Goal: Information Seeking & Learning: Learn about a topic

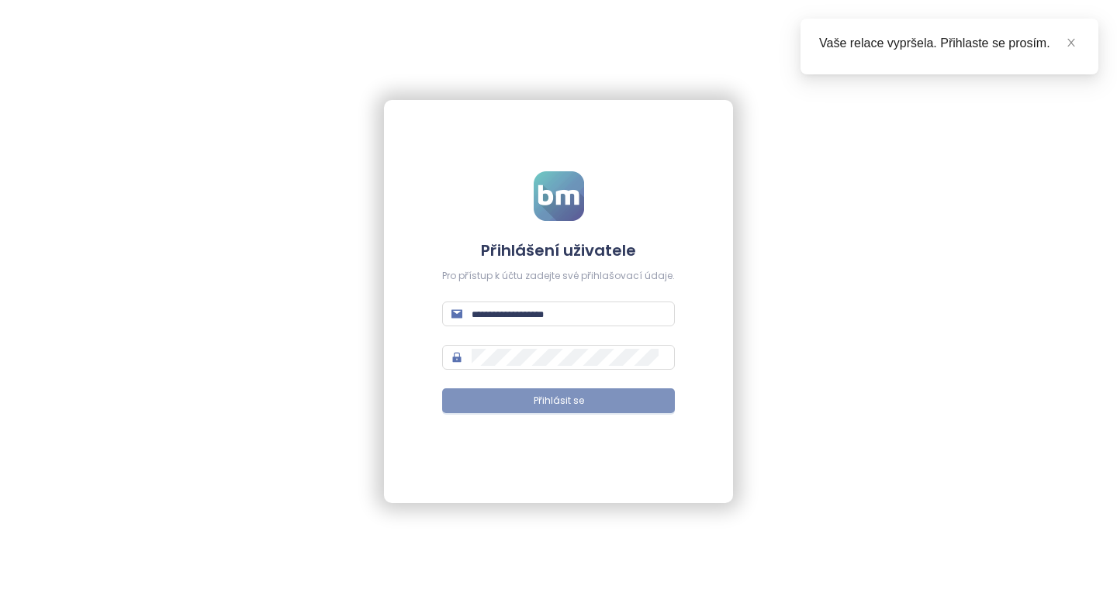
type input "**********"
click at [562, 405] on span "Přihlásit se" at bounding box center [559, 401] width 50 height 15
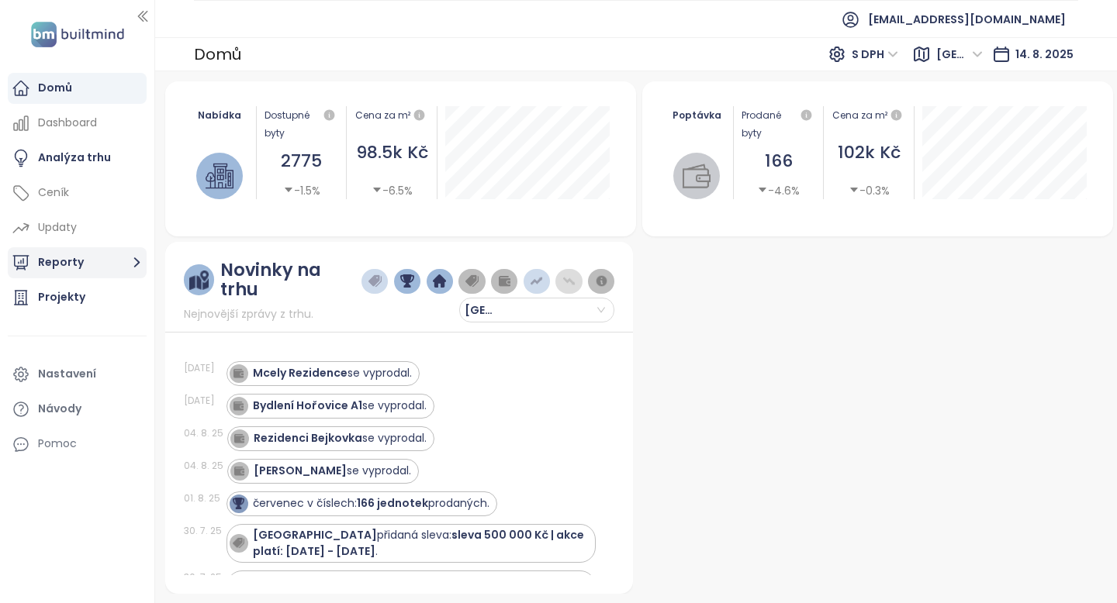
click at [112, 268] on button "Reporty" at bounding box center [77, 262] width 139 height 31
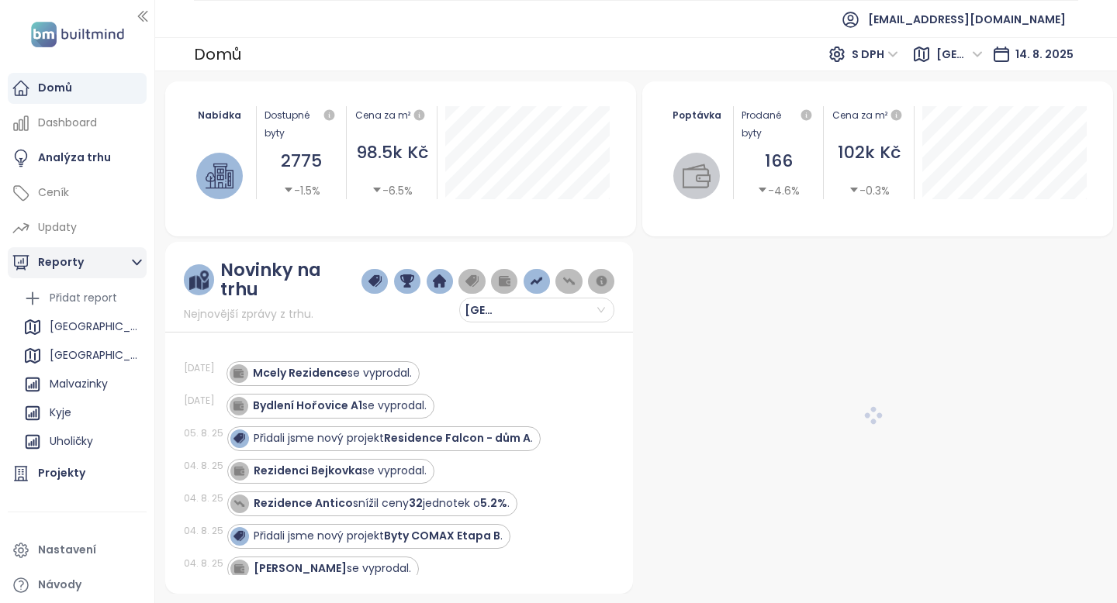
click at [316, 468] on strong "Rezidenci Bejkovka" at bounding box center [308, 471] width 109 height 16
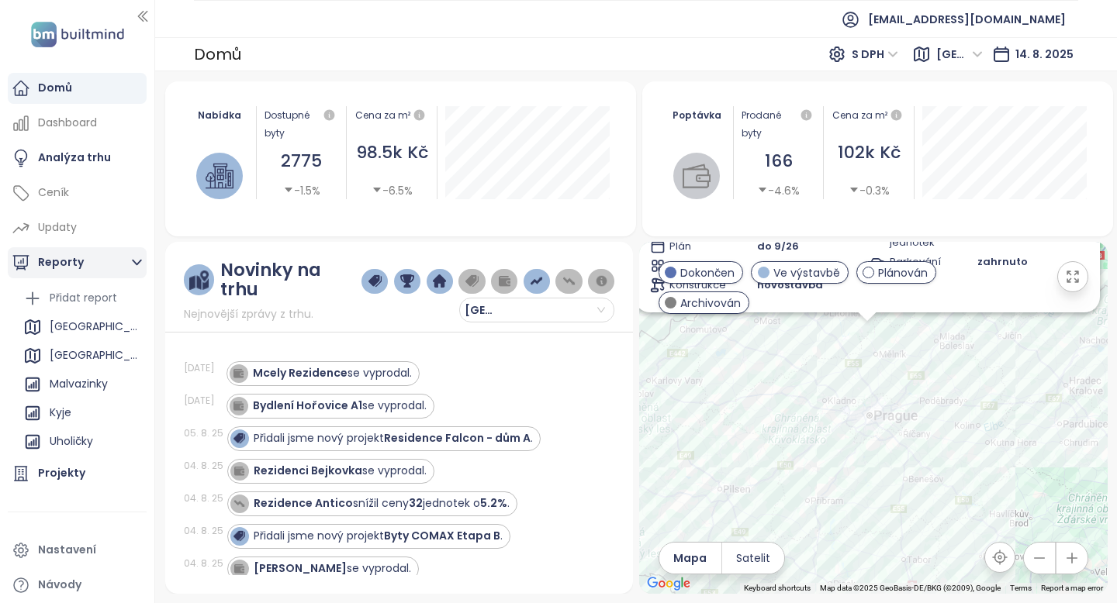
click at [316, 468] on strong "Rezidenci Bejkovka" at bounding box center [308, 471] width 109 height 16
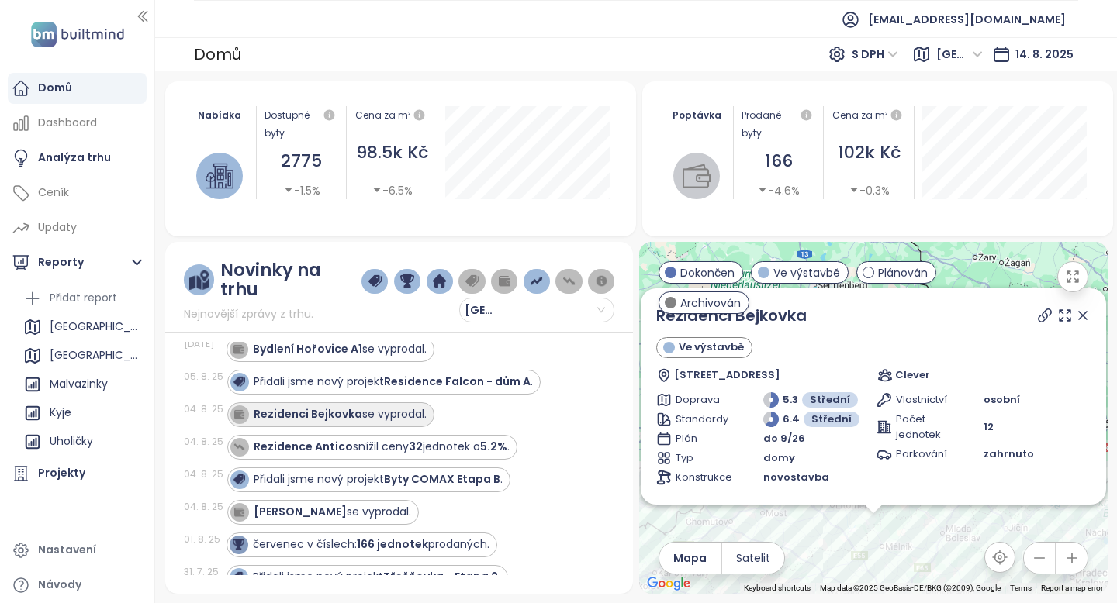
scroll to position [76, 0]
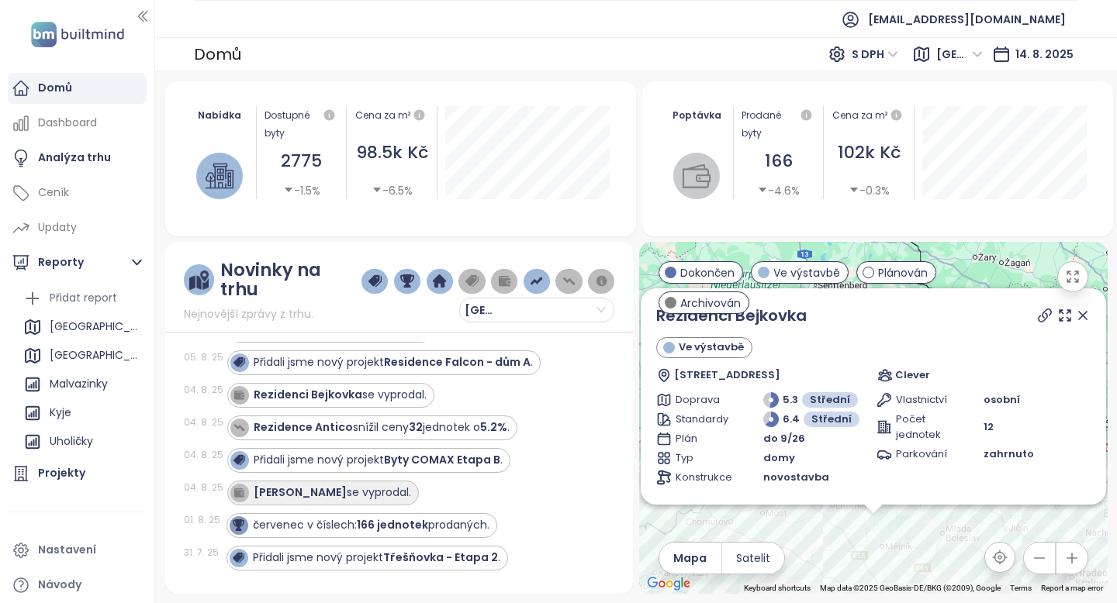
click at [323, 499] on strong "Vily Horoušánky" at bounding box center [300, 493] width 93 height 16
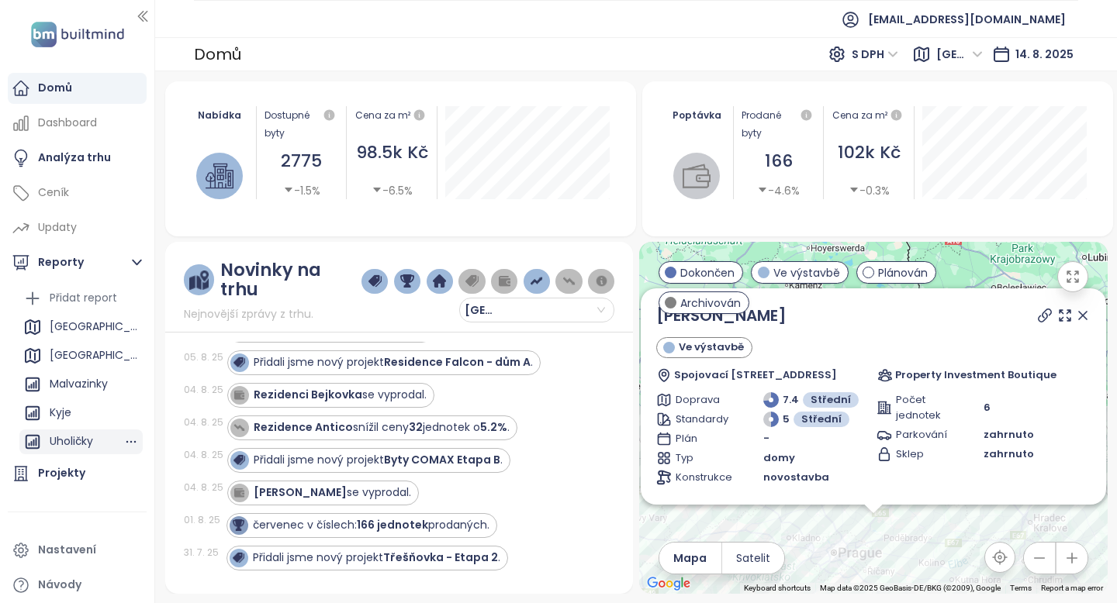
click at [92, 438] on div "Uholičky" at bounding box center [71, 441] width 43 height 19
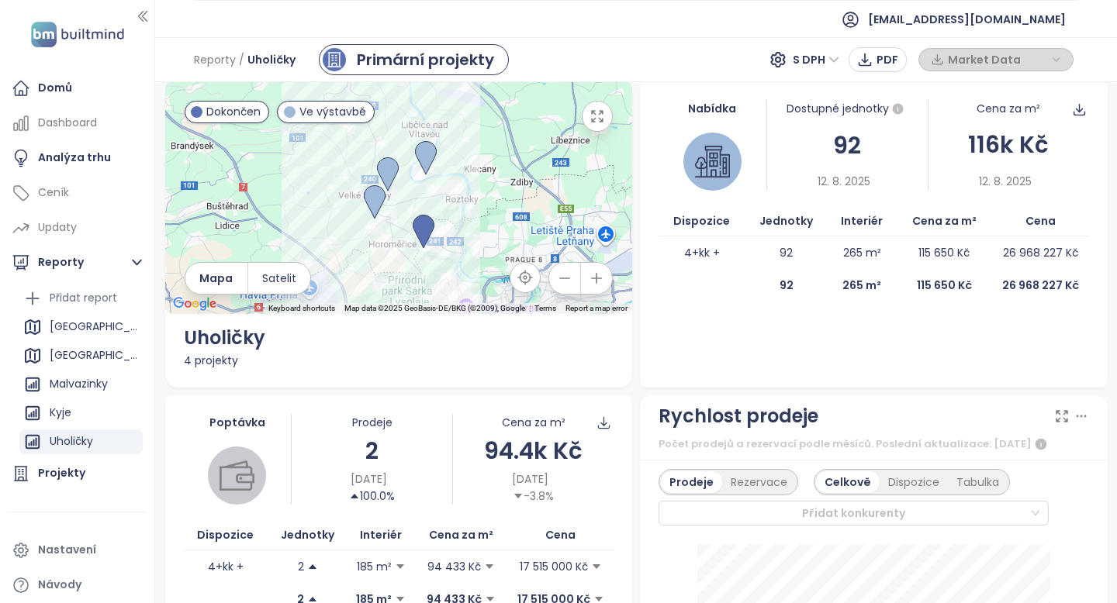
scroll to position [10, 0]
click at [859, 253] on p "265 m²" at bounding box center [862, 253] width 38 height 17
click at [1031, 252] on p "26 968 227 Kč" at bounding box center [1040, 253] width 75 height 17
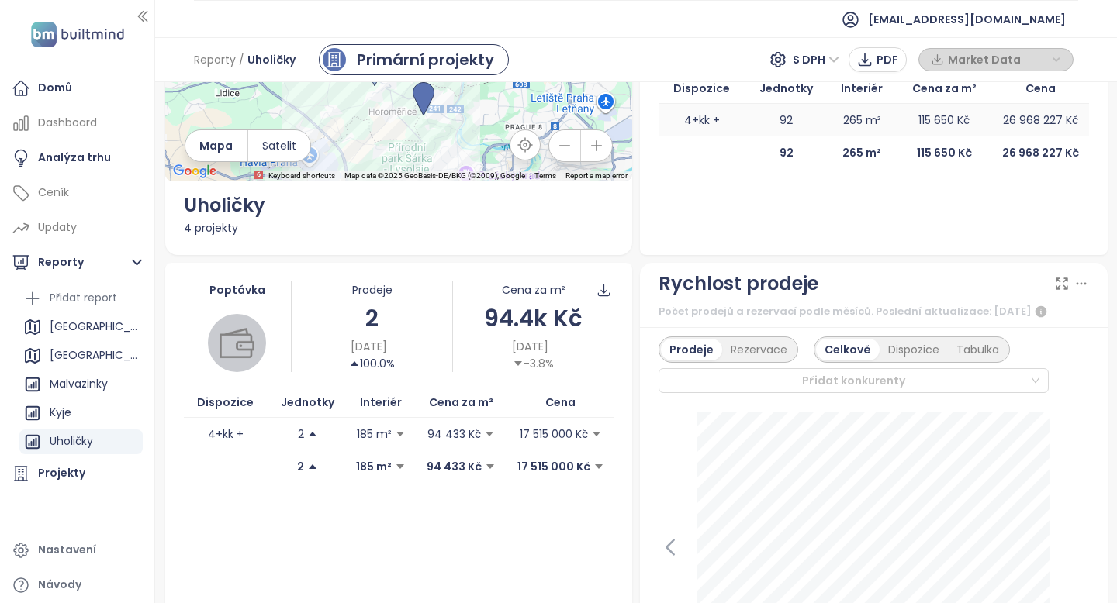
scroll to position [152, 0]
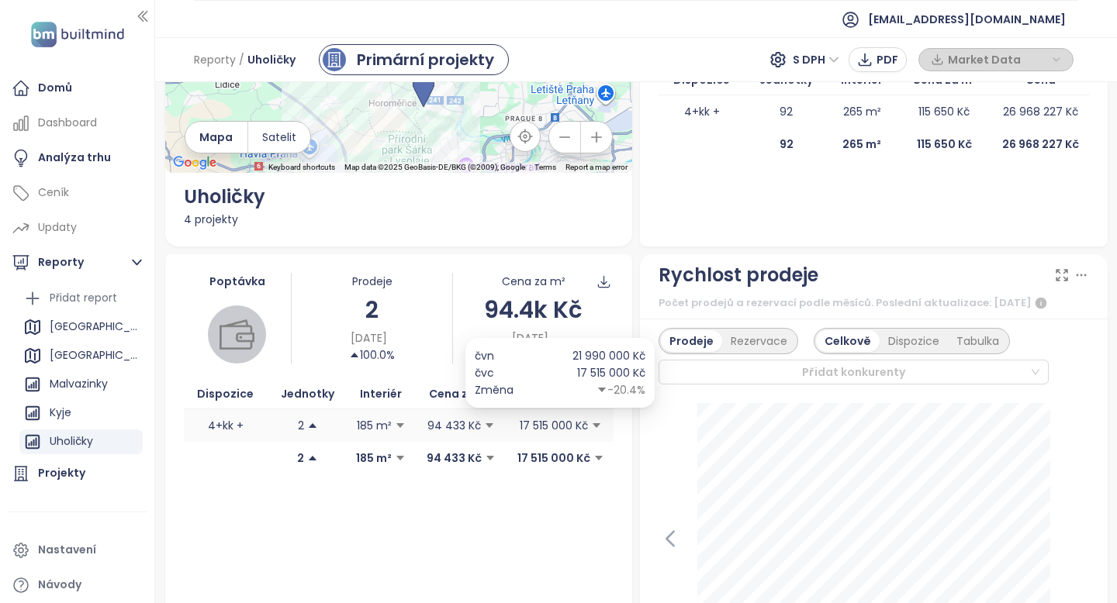
click at [599, 427] on icon "caret-down" at bounding box center [596, 425] width 11 height 11
click at [573, 423] on p "17 515 000 Kč" at bounding box center [554, 425] width 68 height 17
click at [225, 429] on td "4+kk +" at bounding box center [226, 425] width 84 height 33
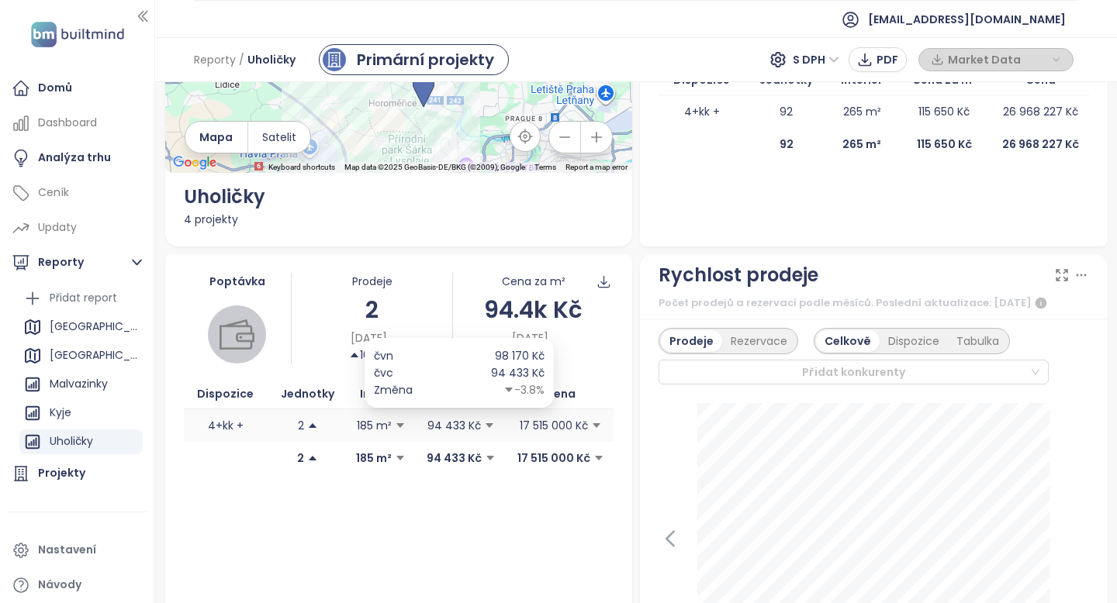
click at [469, 423] on p "94 433 Kč" at bounding box center [454, 425] width 54 height 17
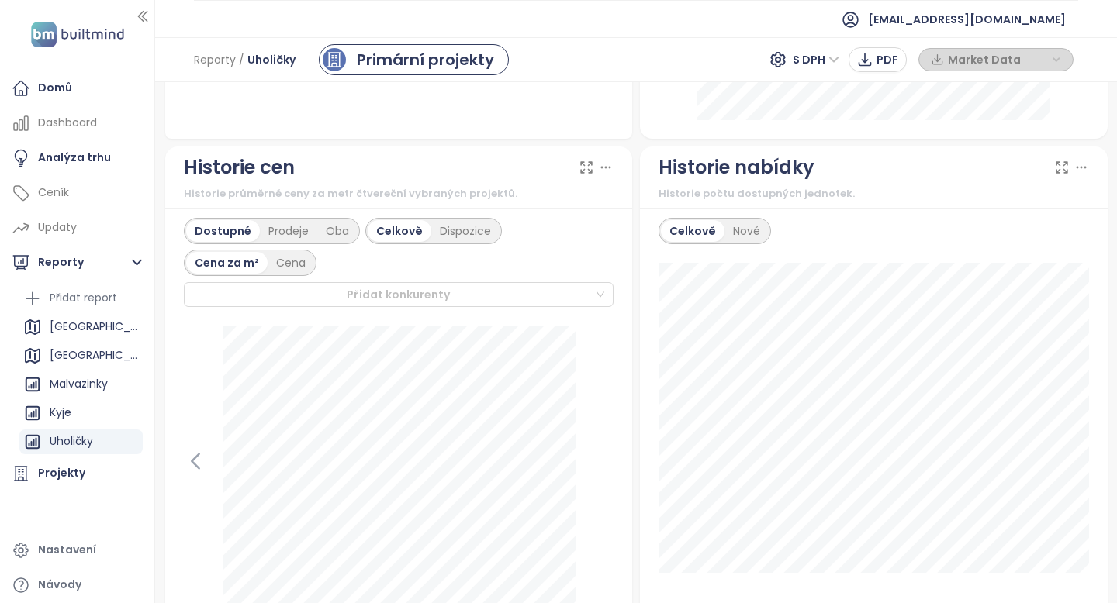
scroll to position [769, 0]
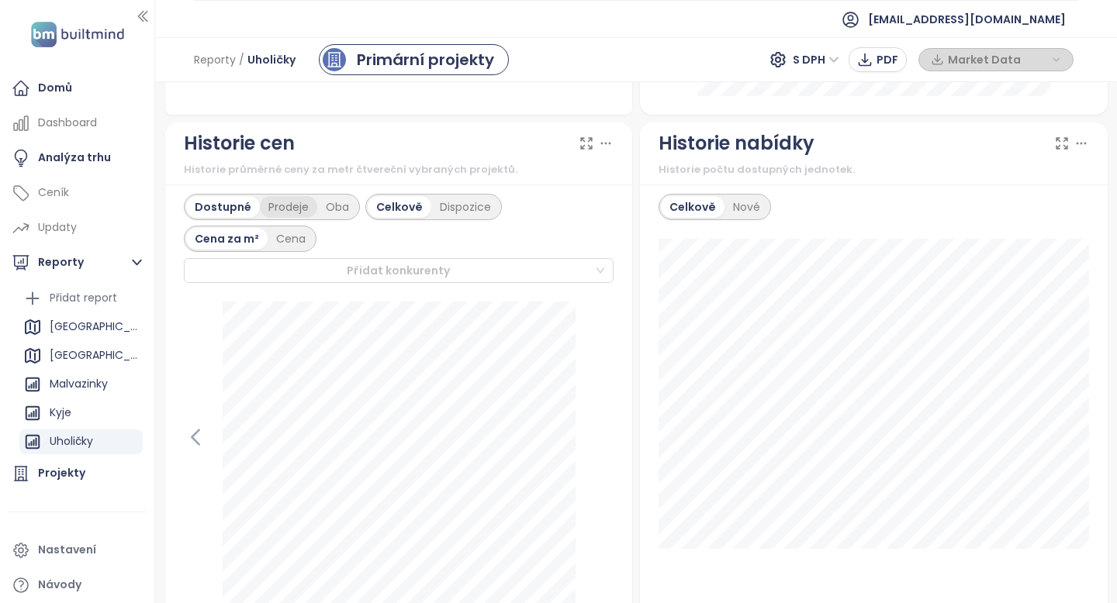
click at [282, 197] on div "Prodeje" at bounding box center [288, 207] width 57 height 22
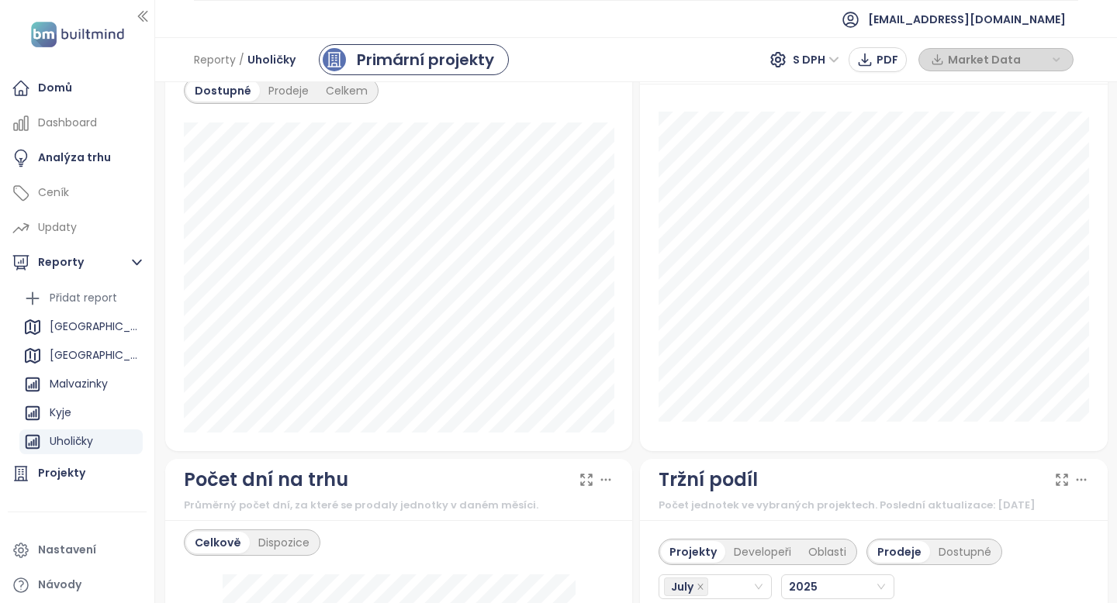
scroll to position [1349, 0]
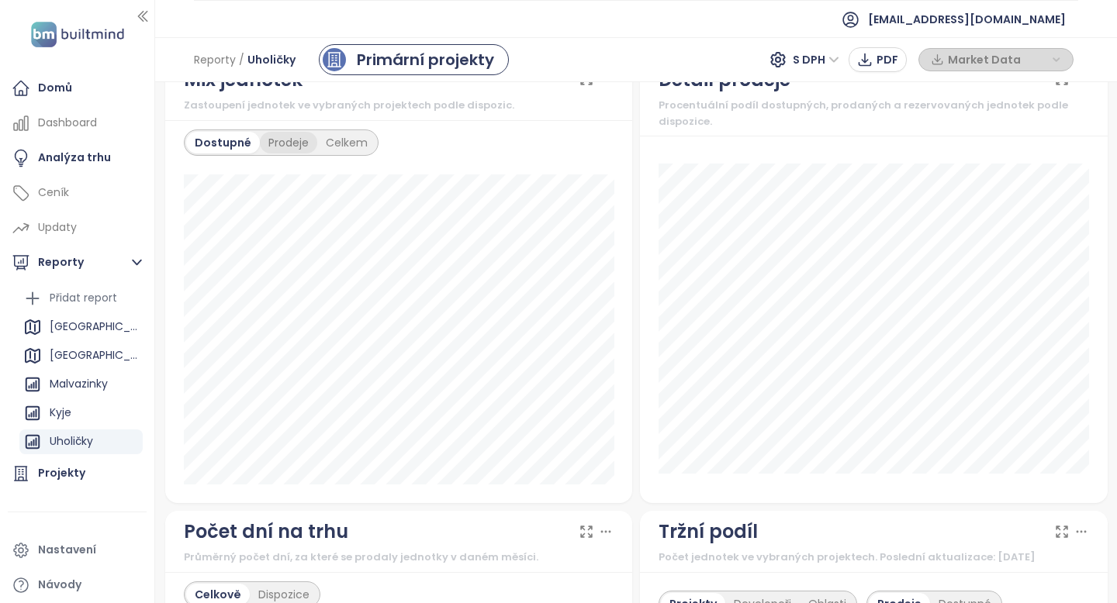
click at [288, 143] on div "Prodeje" at bounding box center [288, 143] width 57 height 22
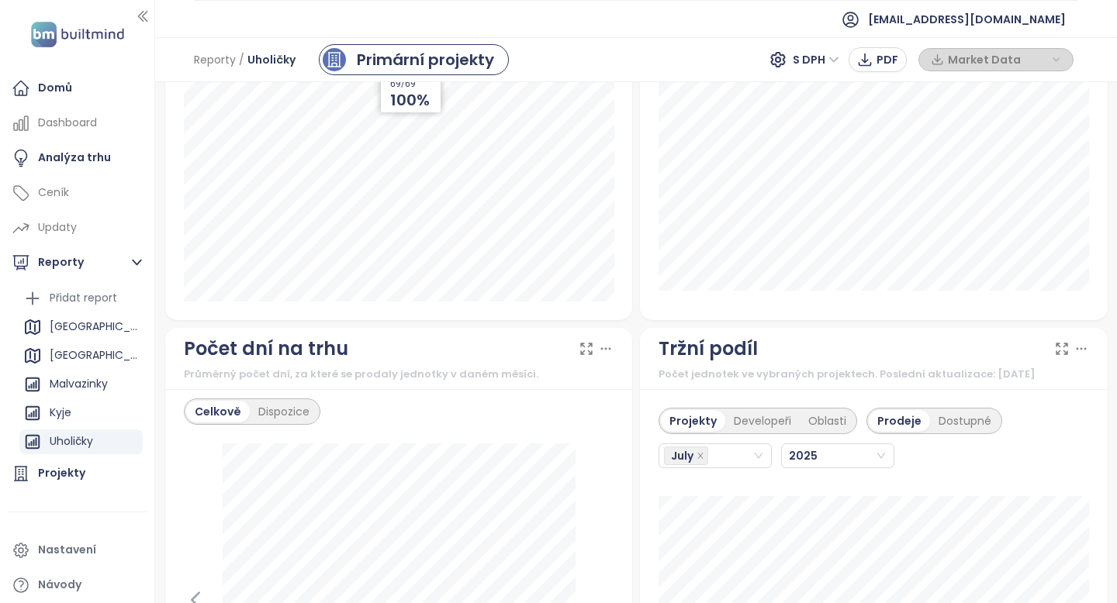
scroll to position [1650, 0]
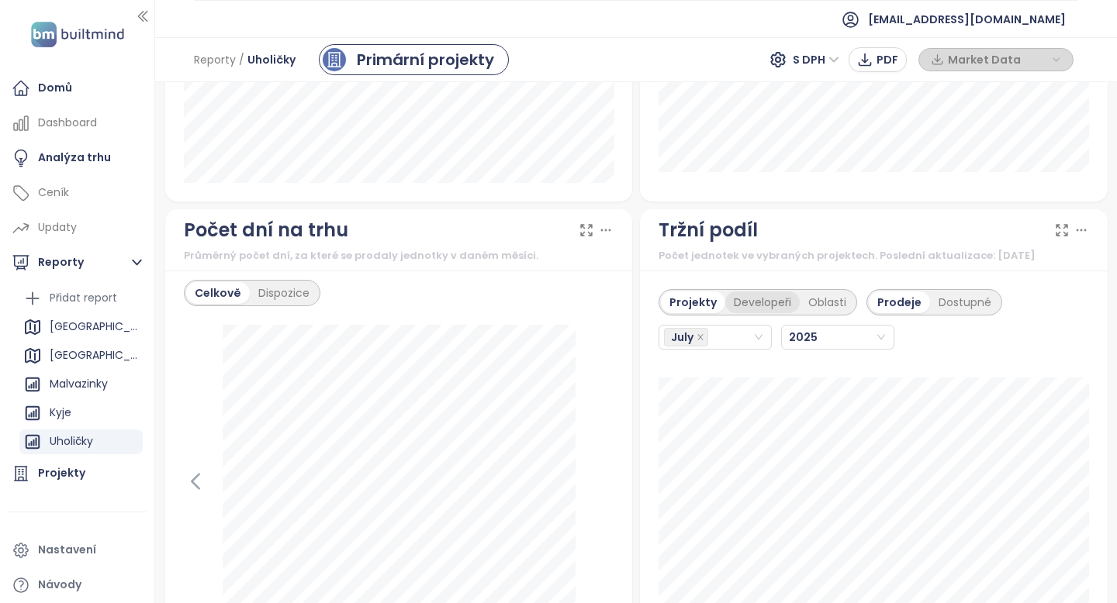
click at [751, 308] on div "Developeři" at bounding box center [762, 303] width 74 height 22
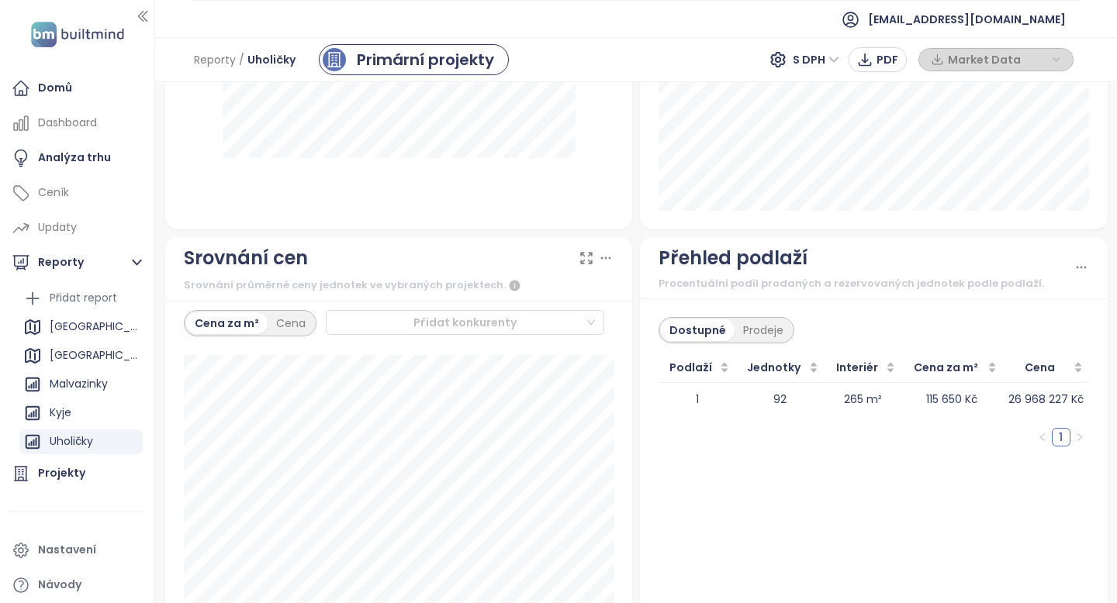
scroll to position [2216, 0]
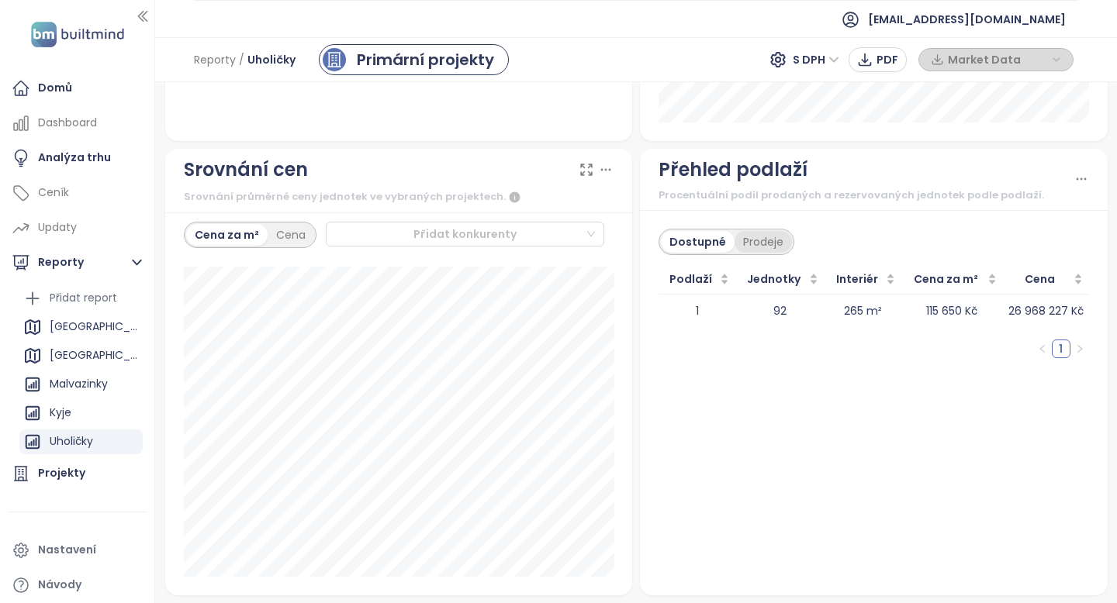
click at [763, 242] on div "Prodeje" at bounding box center [762, 242] width 57 height 22
click at [1055, 315] on td "17 958 769 Kč" at bounding box center [1047, 311] width 84 height 33
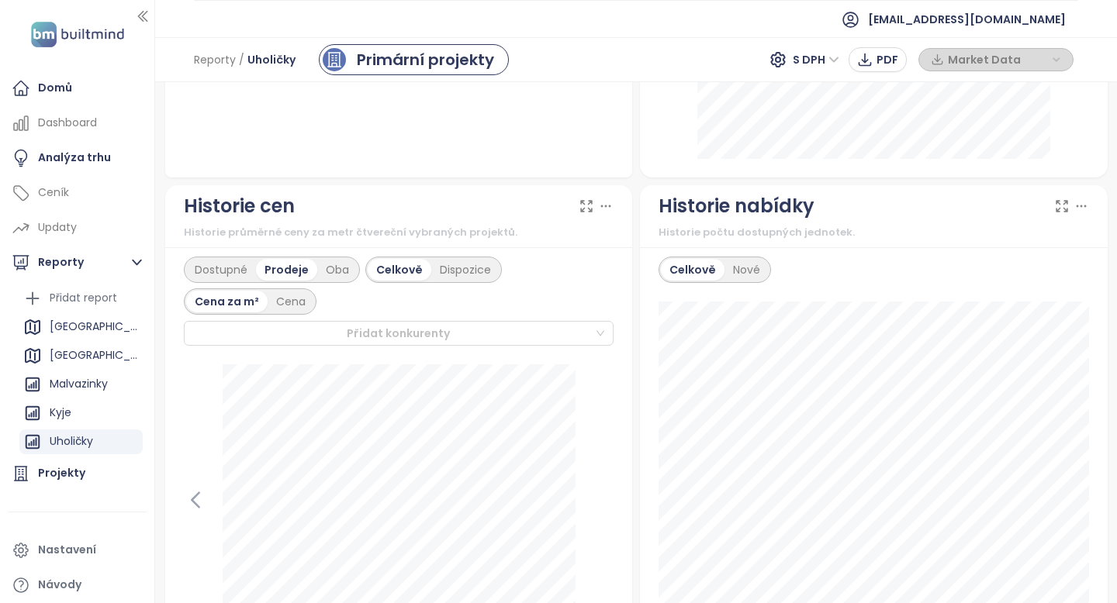
scroll to position [706, 0]
click at [75, 474] on div "Projekty" at bounding box center [61, 473] width 47 height 19
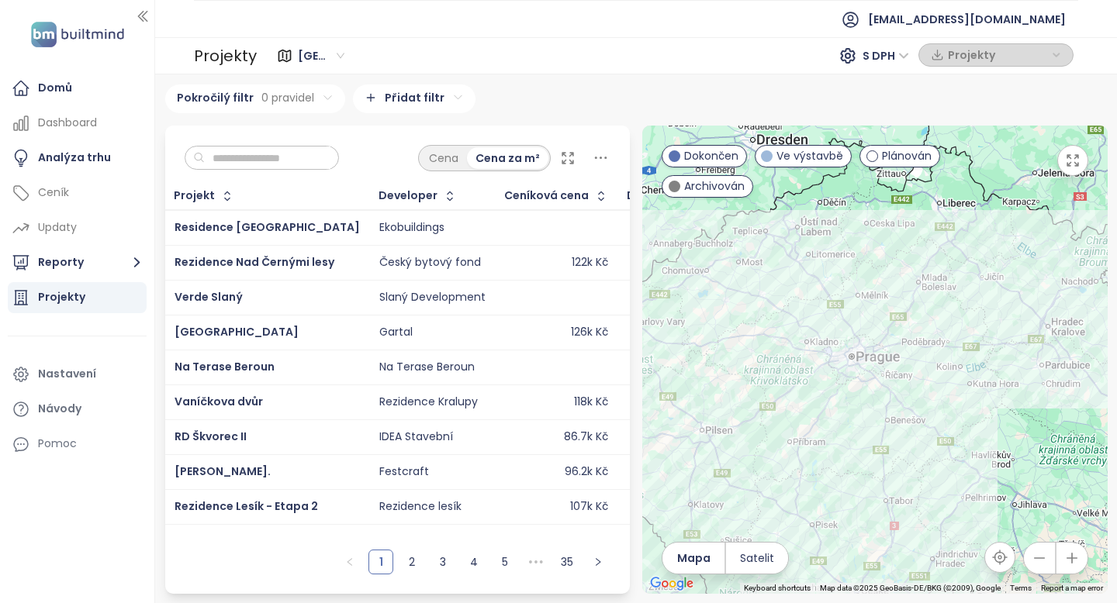
click at [607, 157] on icon at bounding box center [600, 157] width 19 height 19
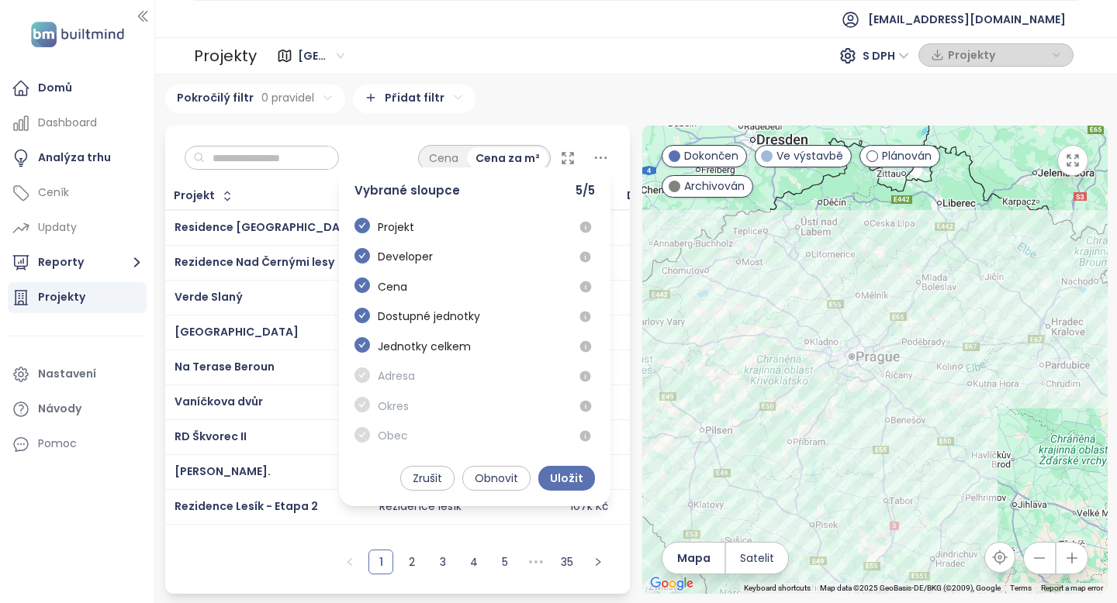
click at [607, 157] on icon at bounding box center [600, 157] width 19 height 19
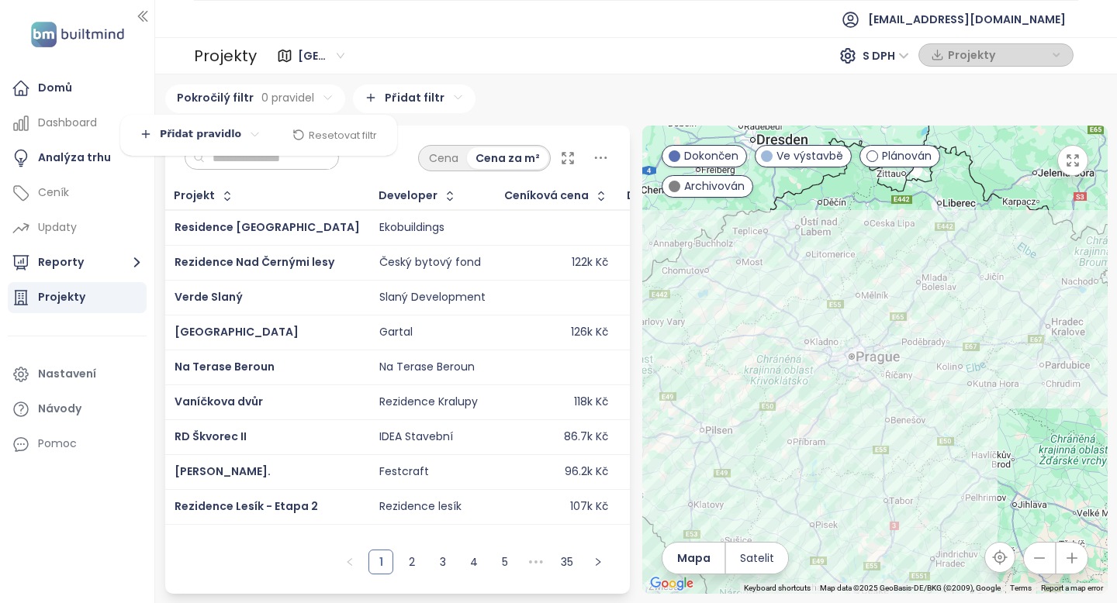
click at [326, 104] on html "Domů Dashboard Analýza trhu Ceník Updaty Reporty Projekty Nastavení Návody Pomo…" at bounding box center [558, 301] width 1117 height 603
click at [406, 92] on html "Domů Dashboard Analýza trhu Ceník Updaty Reporty Projekty Nastavení Návody Pomo…" at bounding box center [558, 301] width 1117 height 603
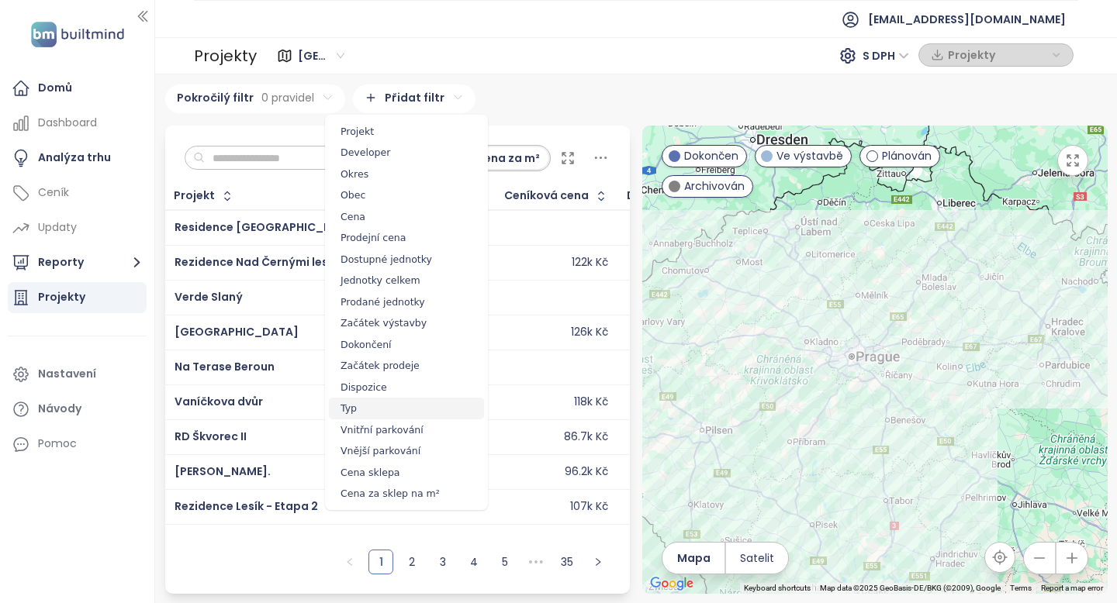
click at [355, 411] on span "Typ" at bounding box center [406, 409] width 155 height 22
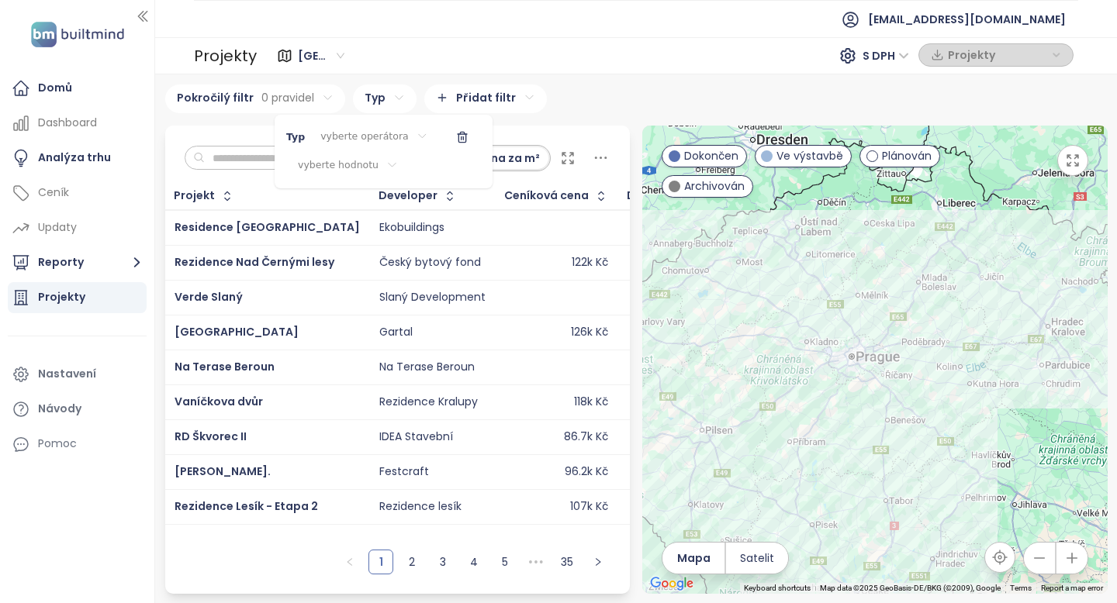
click at [385, 160] on html "Domů Dashboard Analýza trhu Ceník Updaty Reporty Projekty Nastavení Návody Pomo…" at bounding box center [558, 301] width 1117 height 603
click at [354, 214] on div "Dům" at bounding box center [345, 215] width 155 height 19
click at [577, 93] on html "Domů Dashboard Analýza trhu Ceník Updaty Reporty Projekty Nastavení Návody Pomo…" at bounding box center [558, 301] width 1117 height 603
click at [402, 98] on html "Domů Dashboard Analýza trhu Ceník Updaty Reporty Projekty Nastavení Návody Pomo…" at bounding box center [558, 301] width 1117 height 603
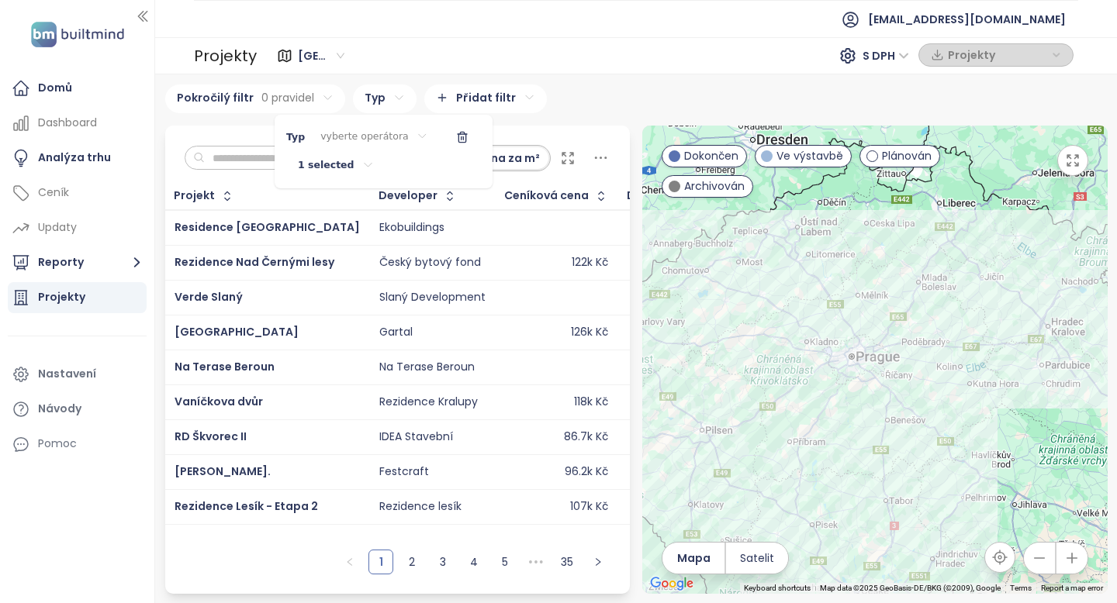
click at [367, 164] on html "Domů Dashboard Analýza trhu Ceník Updaty Reporty Projekty Nastavení Návody Pomo…" at bounding box center [558, 301] width 1117 height 603
click at [363, 164] on html "Domů Dashboard Analýza trhu Ceník Updaty Reporty Projekty Nastavení Návody Pomo…" at bounding box center [558, 301] width 1117 height 603
click at [402, 108] on html "Domů Dashboard Analýza trhu Ceník Updaty Reporty Projekty Nastavení Návody Pomo…" at bounding box center [558, 301] width 1117 height 603
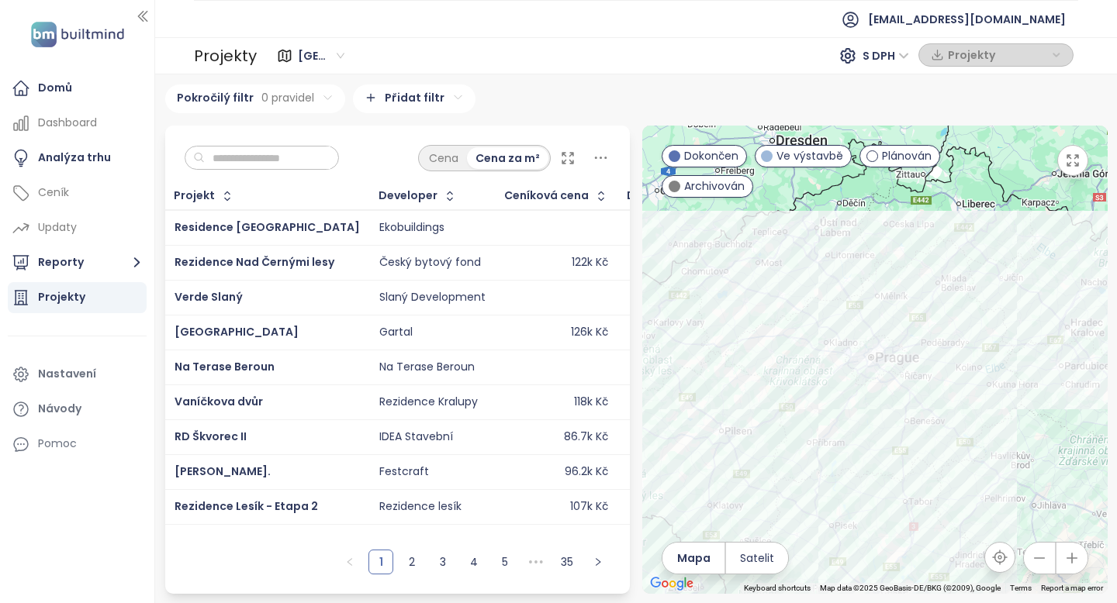
click at [317, 101] on html "Domů Dashboard Analýza trhu Ceník Updaty Reporty Projekty Nastavení Návody Pomo…" at bounding box center [558, 301] width 1117 height 603
click at [211, 132] on html "Domů Dashboard Analýza trhu Ceník Updaty Reporty Projekty Nastavení Návody Pomo…" at bounding box center [558, 301] width 1117 height 603
click at [209, 161] on span "Přidat pravidlo" at bounding box center [207, 167] width 71 height 14
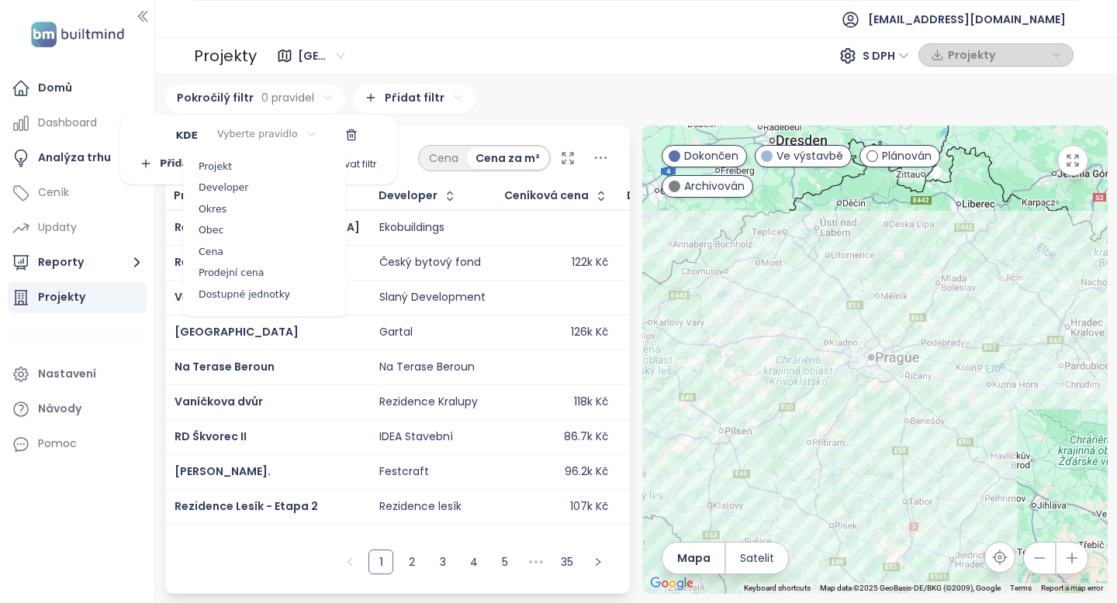
click at [240, 133] on html "Domů Dashboard Analýza trhu Ceník Updaty Reporty Projekty Nastavení Návody Pomo…" at bounding box center [558, 301] width 1117 height 603
click at [420, 92] on html "Domů Dashboard Analýza trhu Ceník Updaty Reporty Projekty Nastavení Návody Pomo…" at bounding box center [558, 301] width 1117 height 603
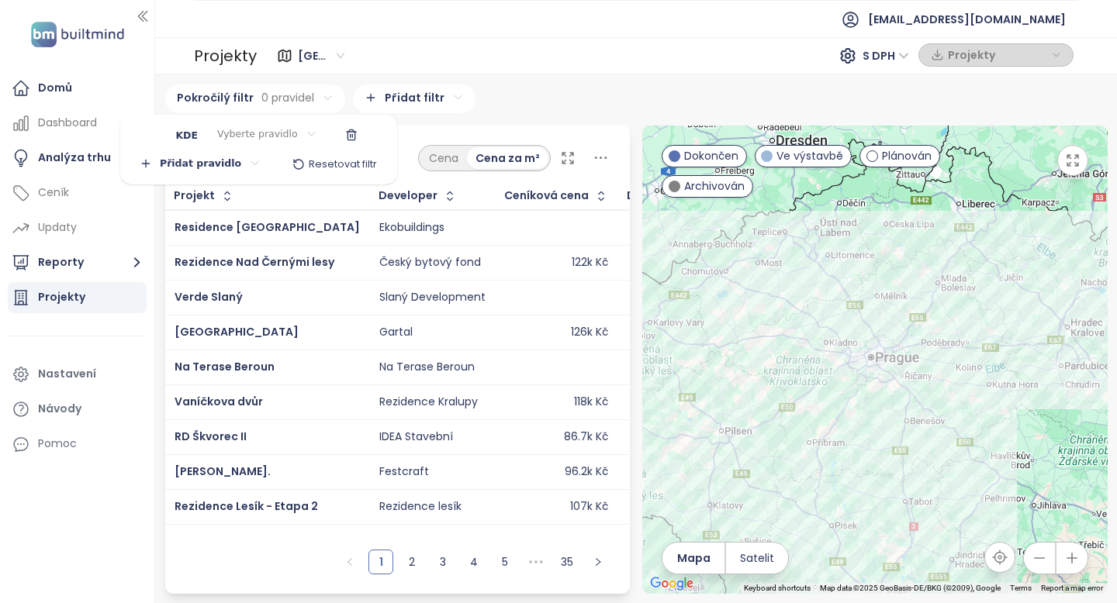
click at [424, 99] on html "Domů Dashboard Analýza trhu Ceník Updaty Reporty Projekty Nastavení Návody Pomo…" at bounding box center [558, 301] width 1117 height 603
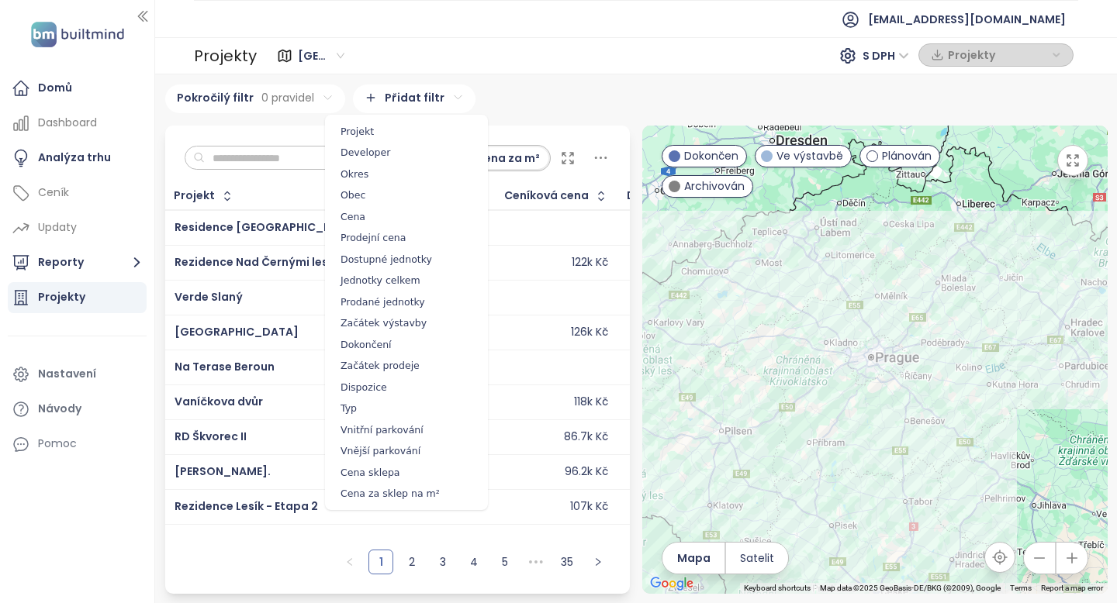
click at [424, 99] on html "Domů Dashboard Analýza trhu Ceník Updaty Reporty Projekty Nastavení Návody Pomo…" at bounding box center [558, 301] width 1117 height 603
click at [386, 406] on span "Typ" at bounding box center [406, 409] width 155 height 22
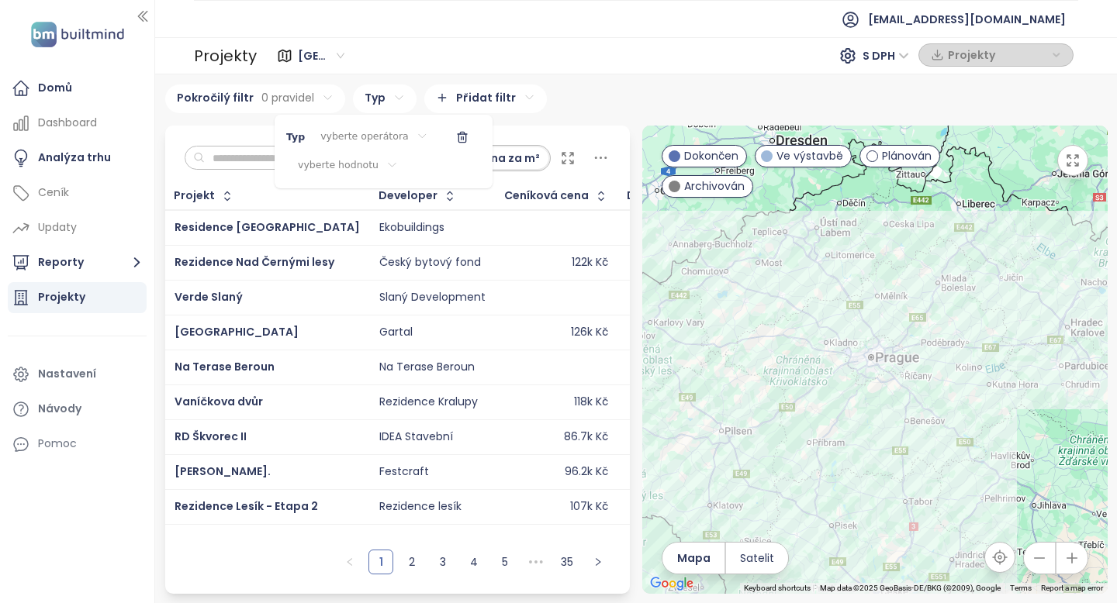
click at [364, 161] on html "Domů Dashboard Analýza trhu Ceník Updaty Reporty Projekty Nastavení Návody Pomo…" at bounding box center [558, 301] width 1117 height 603
click at [344, 219] on div "Dům" at bounding box center [345, 215] width 155 height 19
click at [399, 132] on html "Domů Dashboard Analýza trhu Ceník Updaty Reporty Projekty Nastavení Návody Pomo…" at bounding box center [558, 301] width 1117 height 603
click at [381, 164] on span "je" at bounding box center [373, 168] width 87 height 22
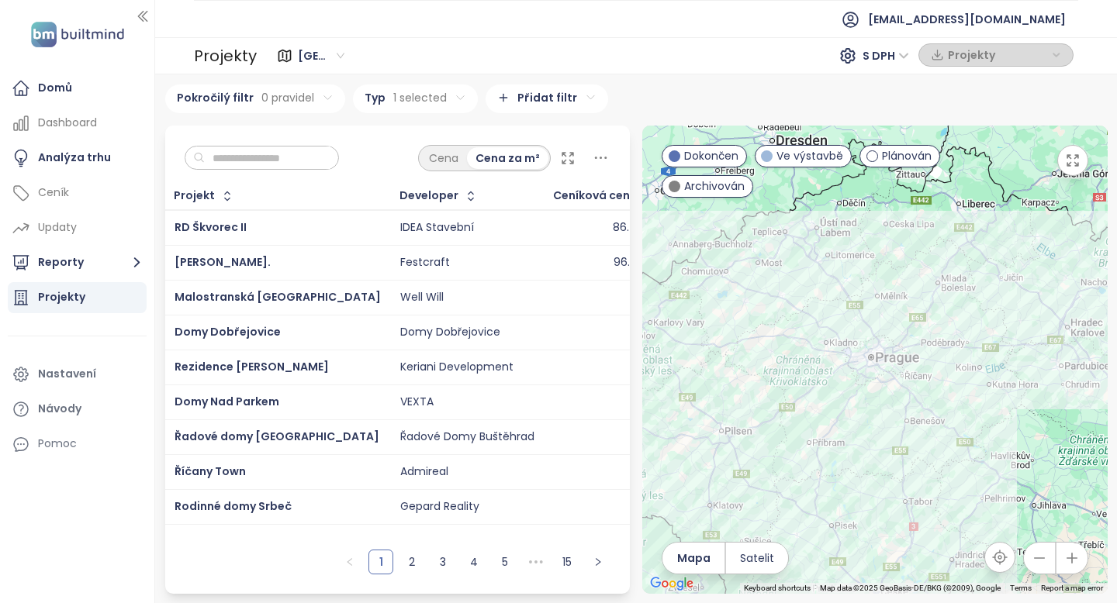
click at [475, 54] on html "Domů Dashboard Analýza trhu Ceník Updaty Reporty Projekty Nastavení Návody Pomo…" at bounding box center [558, 301] width 1117 height 603
click at [776, 159] on div "Ve výstavbě" at bounding box center [804, 156] width 98 height 22
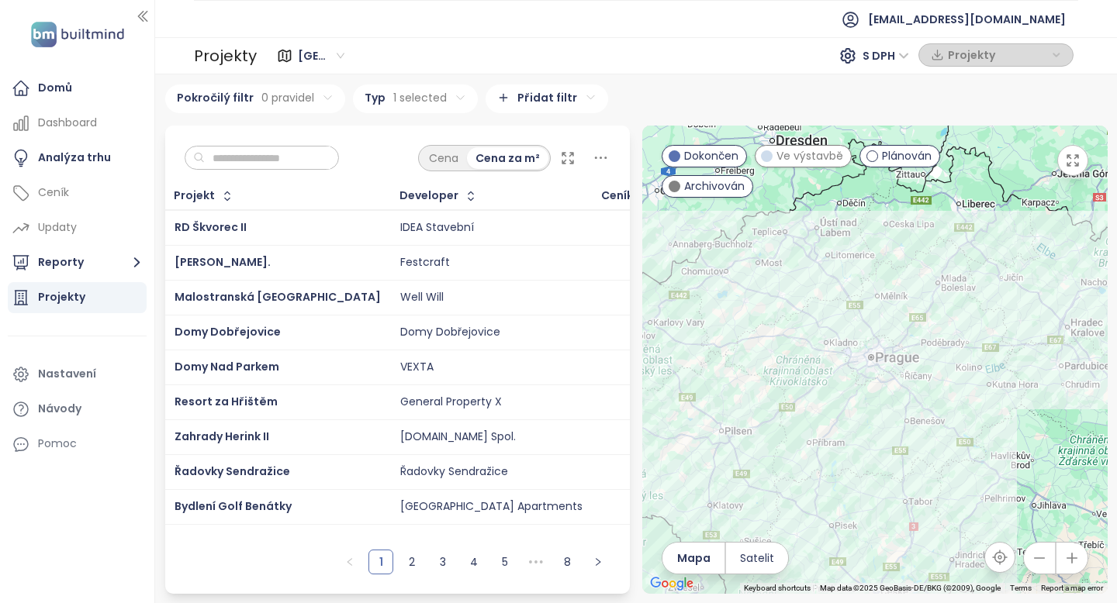
click at [776, 159] on div "Ve výstavbě" at bounding box center [804, 156] width 98 height 22
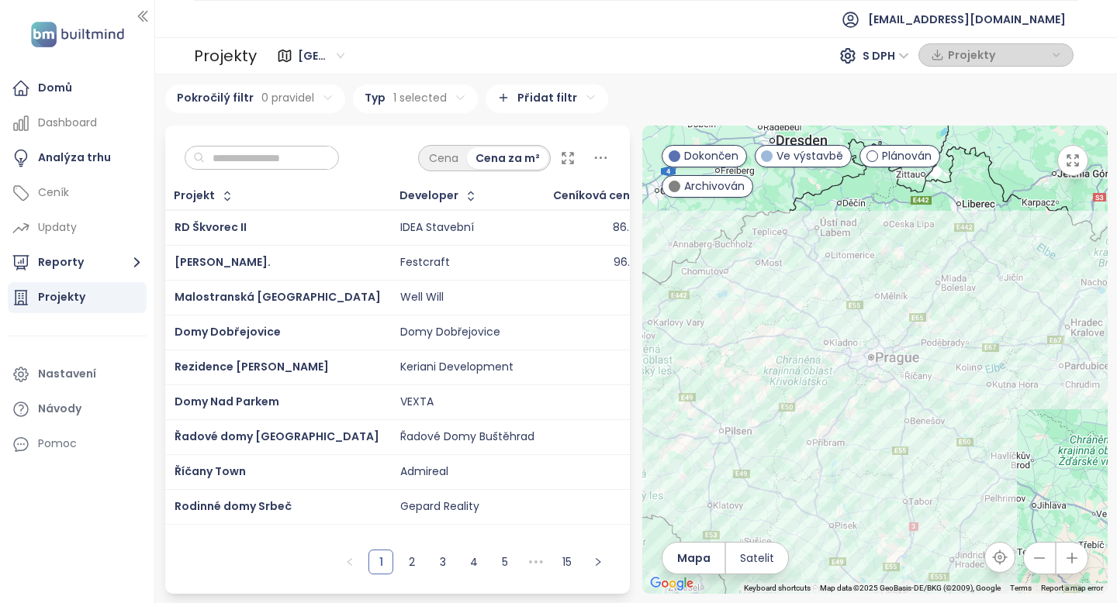
click at [724, 159] on span "Dokončen" at bounding box center [711, 155] width 54 height 17
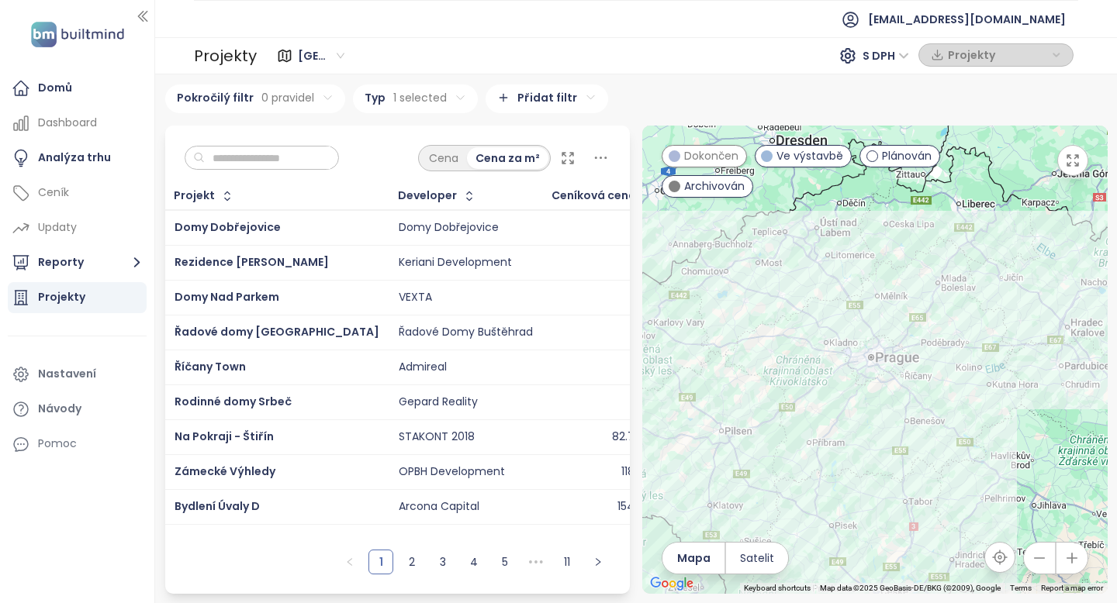
click at [714, 197] on div "Archivován" at bounding box center [708, 186] width 92 height 22
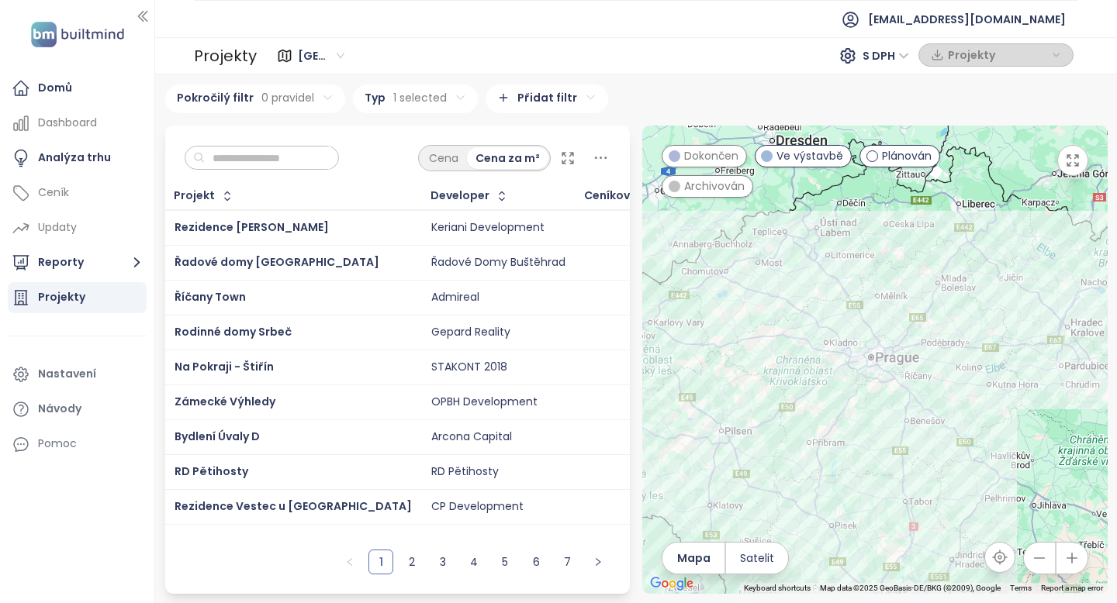
click at [796, 157] on span "Ve výstavbě" at bounding box center [809, 155] width 67 height 17
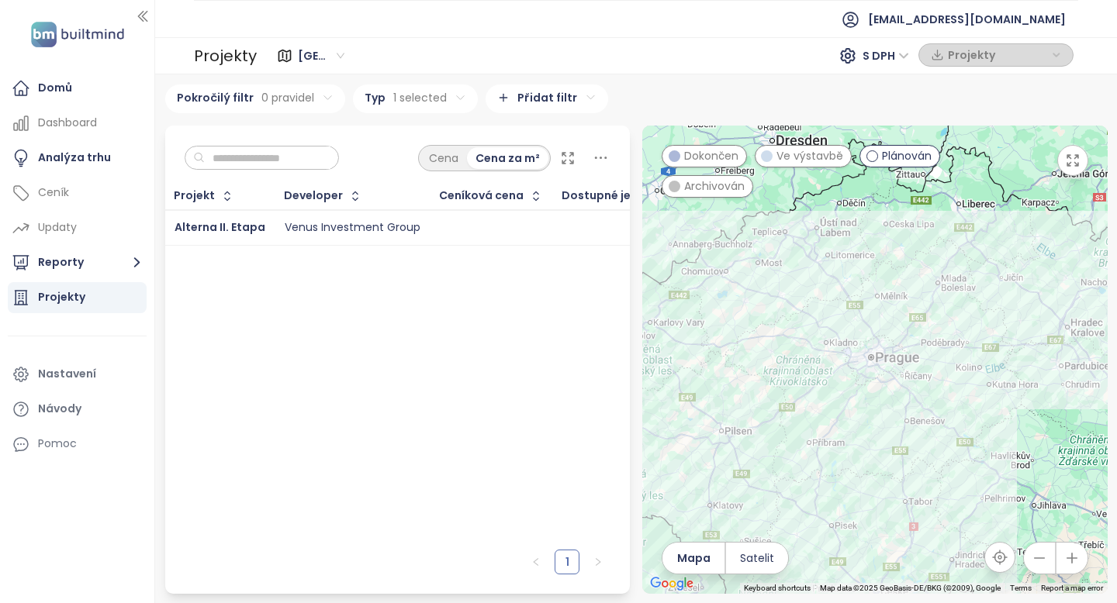
click at [796, 155] on span "Ve výstavbě" at bounding box center [809, 155] width 67 height 17
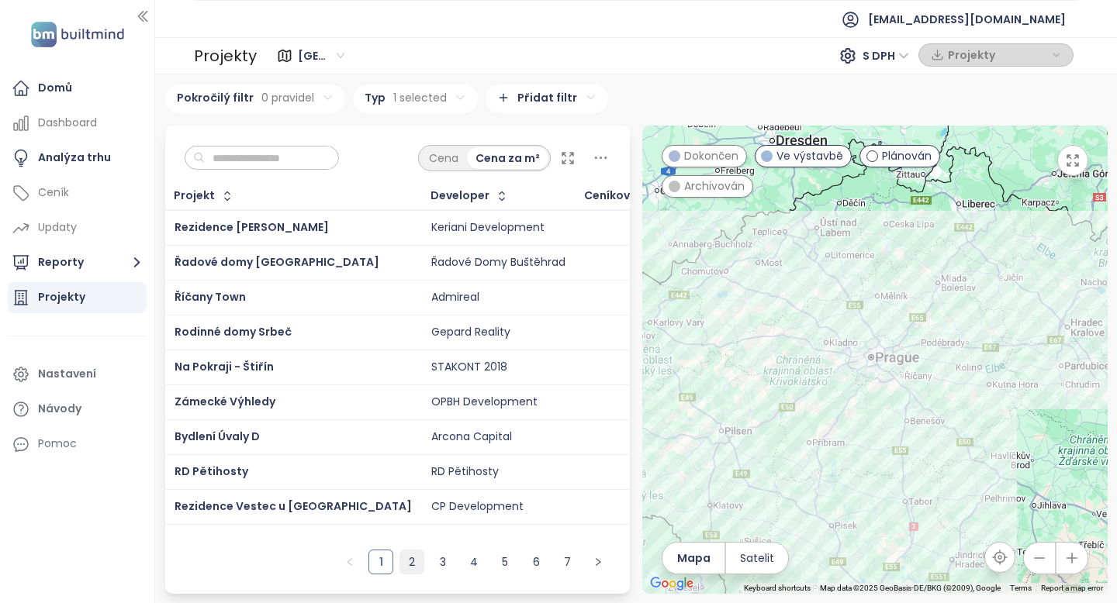
click at [417, 574] on li "2" at bounding box center [411, 562] width 25 height 25
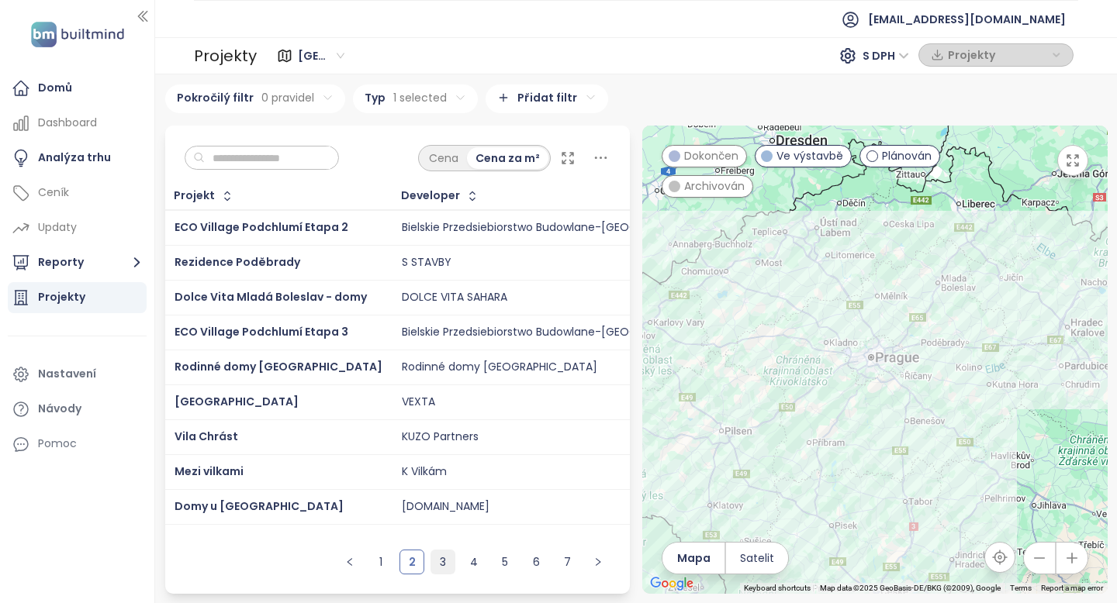
click at [446, 567] on link "3" at bounding box center [442, 562] width 23 height 23
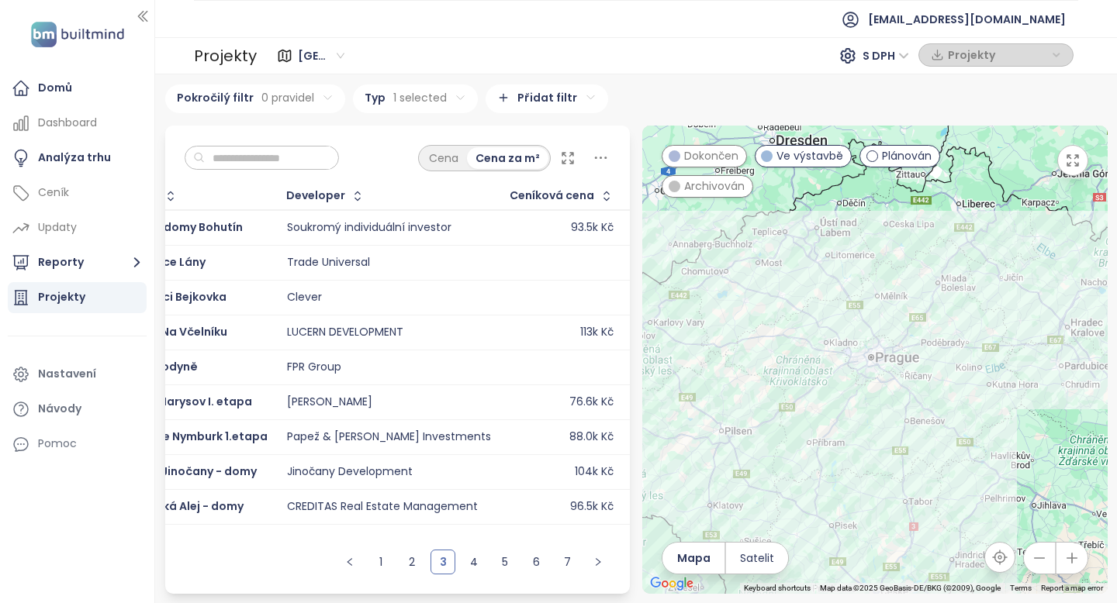
scroll to position [0, 68]
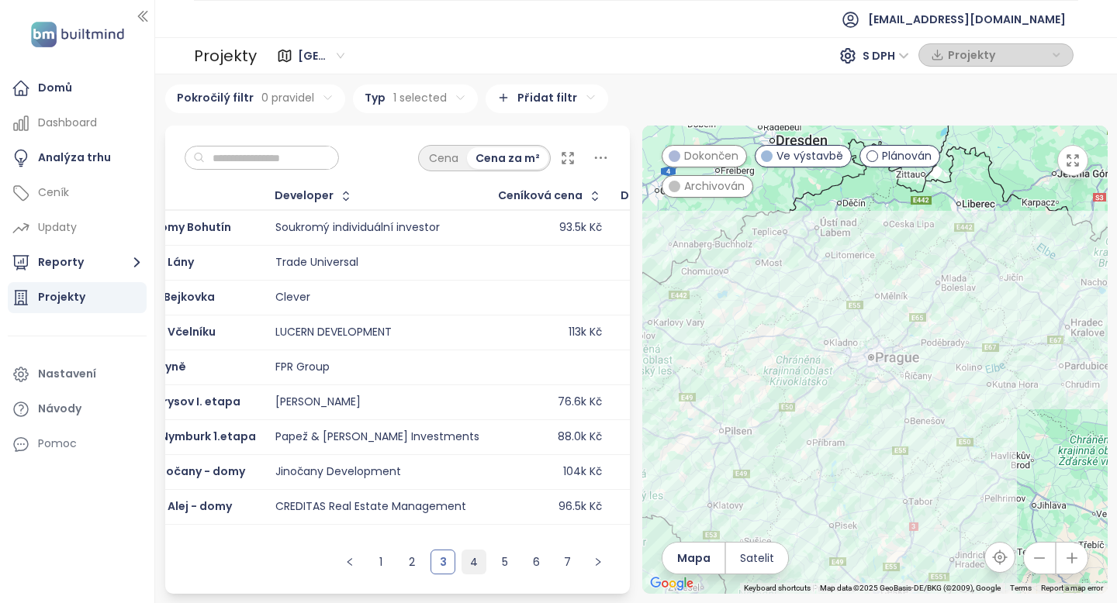
click at [476, 554] on link "4" at bounding box center [473, 562] width 23 height 23
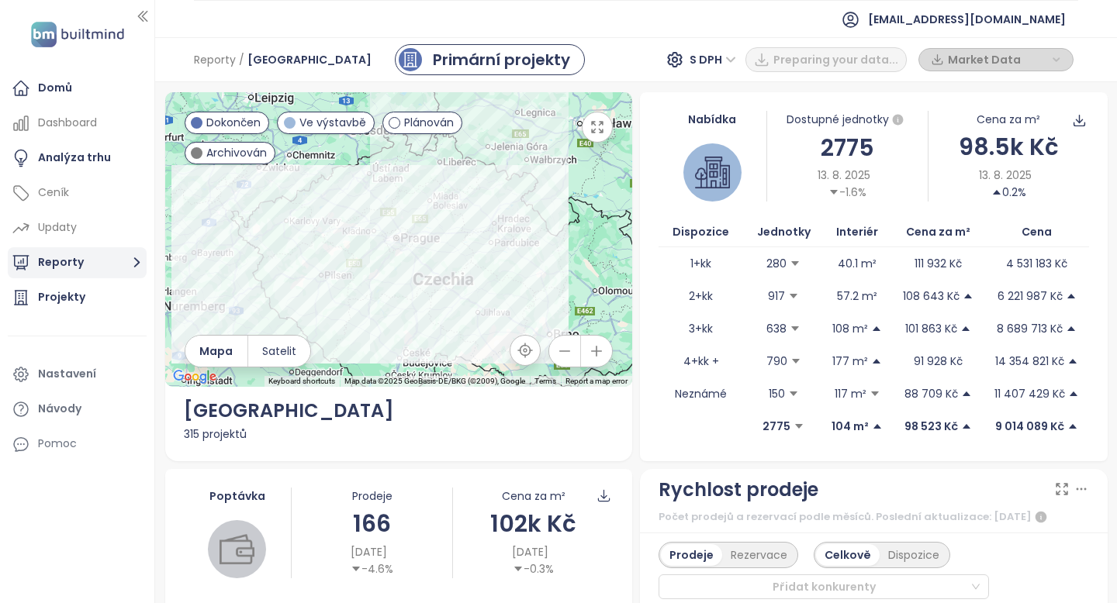
click at [81, 269] on button "Reporty" at bounding box center [77, 262] width 139 height 31
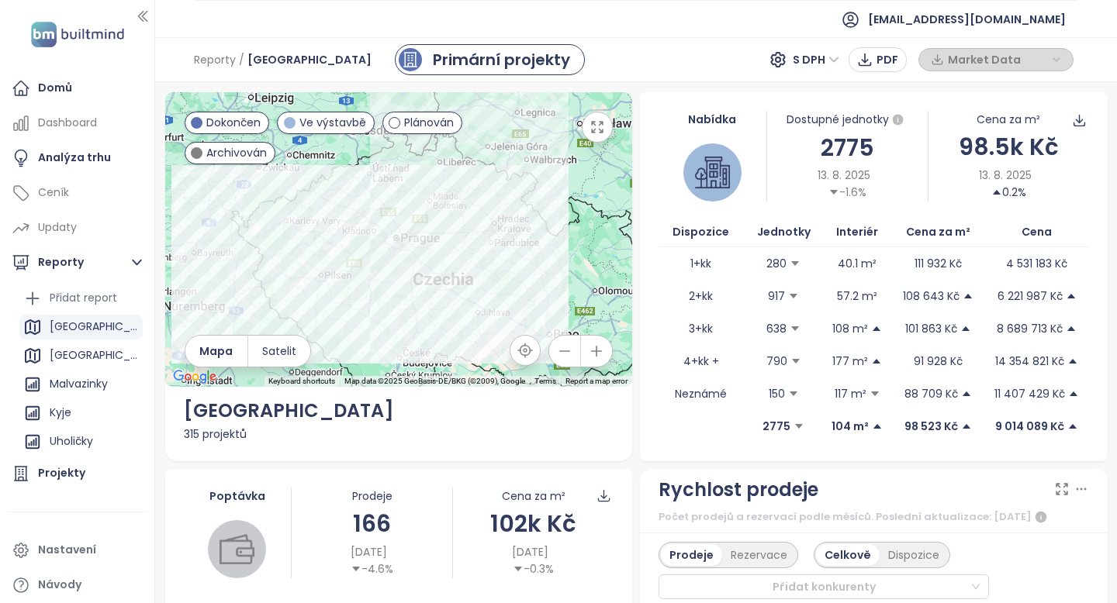
click at [79, 321] on div "[GEOGRAPHIC_DATA]" at bounding box center [94, 326] width 89 height 19
click at [58, 473] on div "Projekty" at bounding box center [61, 473] width 47 height 19
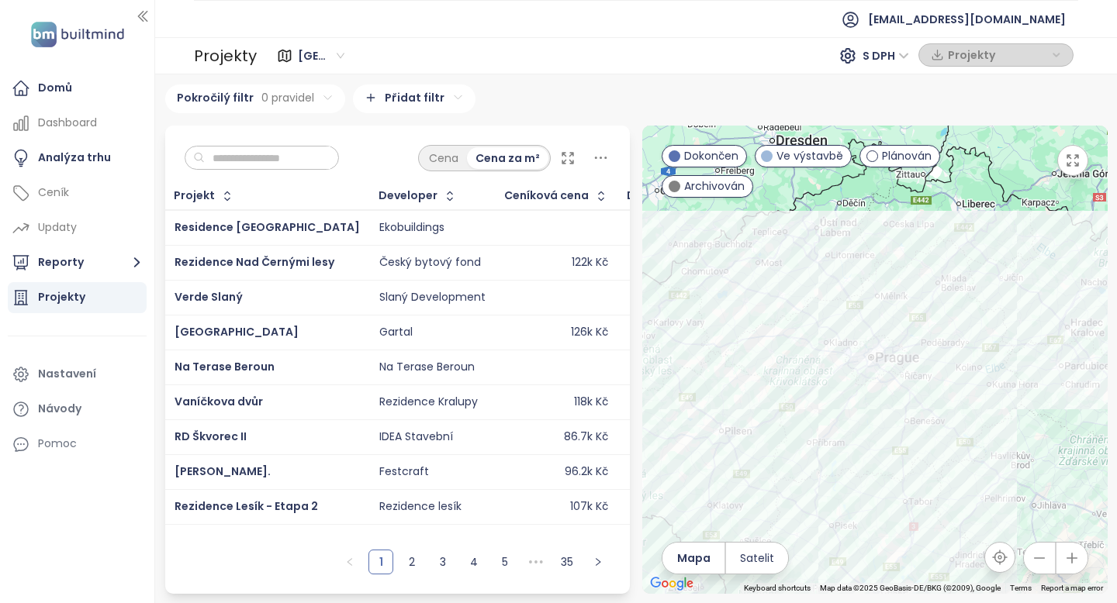
click at [371, 92] on html "Domů Dashboard Analýza trhu Ceník Updaty Reporty Projekty Nastavení Návody Pomo…" at bounding box center [558, 301] width 1117 height 603
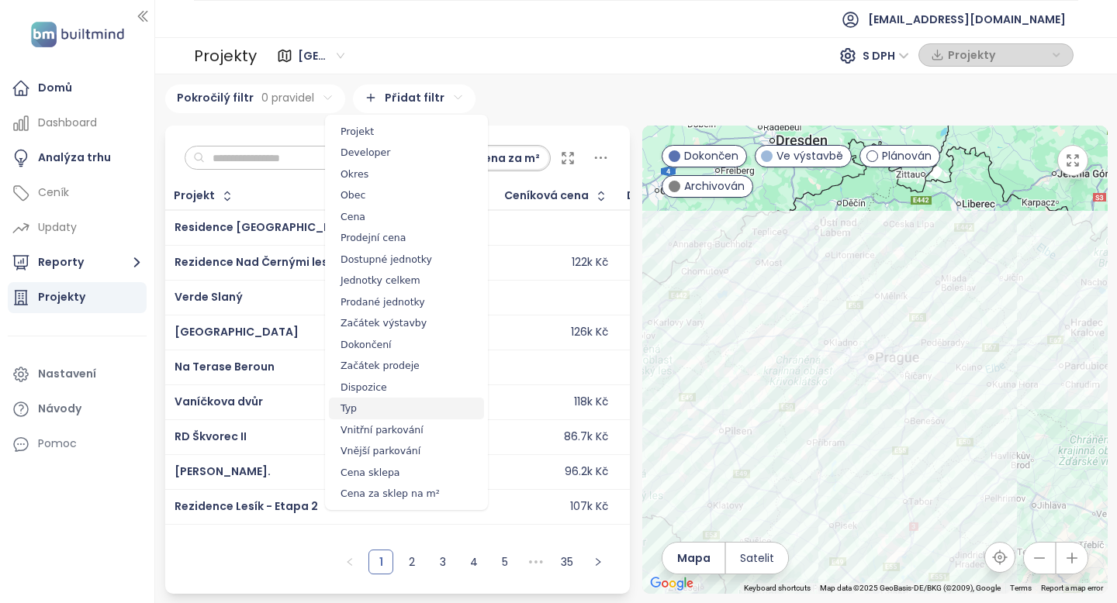
click at [364, 408] on span "Typ" at bounding box center [406, 409] width 155 height 22
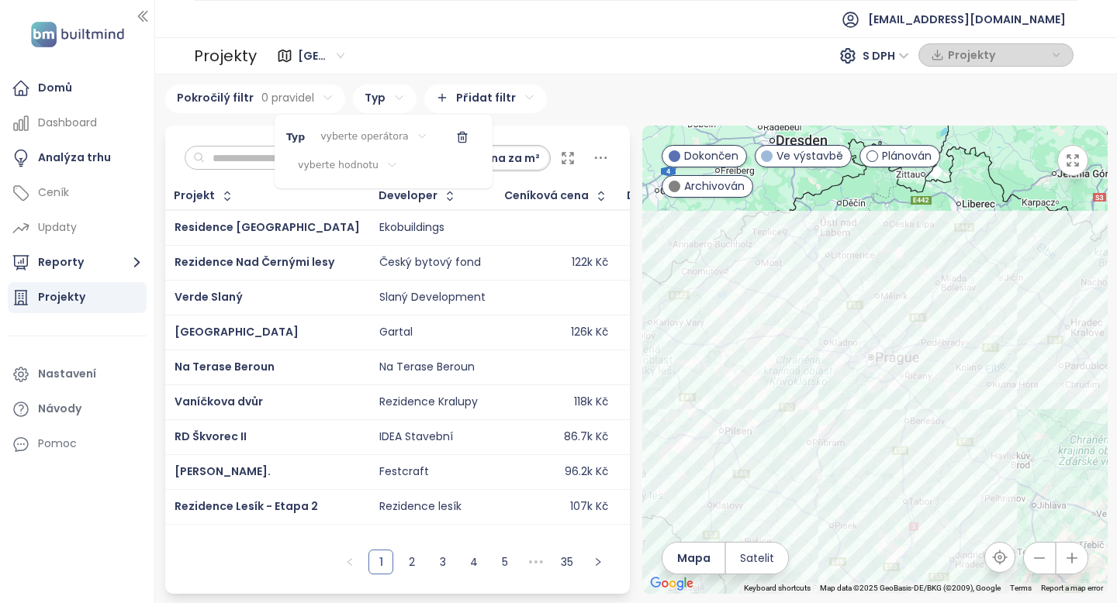
click at [383, 136] on html "Domů Dashboard Analýza trhu Ceník Updaty Reporty Projekty Nastavení Návody Pomo…" at bounding box center [558, 301] width 1117 height 603
click at [383, 167] on span "je" at bounding box center [373, 168] width 87 height 22
click at [375, 166] on html "Domů Dashboard Analýza trhu Ceník Updaty Reporty Projekty Nastavení Návody Pomo…" at bounding box center [558, 301] width 1117 height 603
click at [368, 216] on div "Dům" at bounding box center [383, 215] width 155 height 19
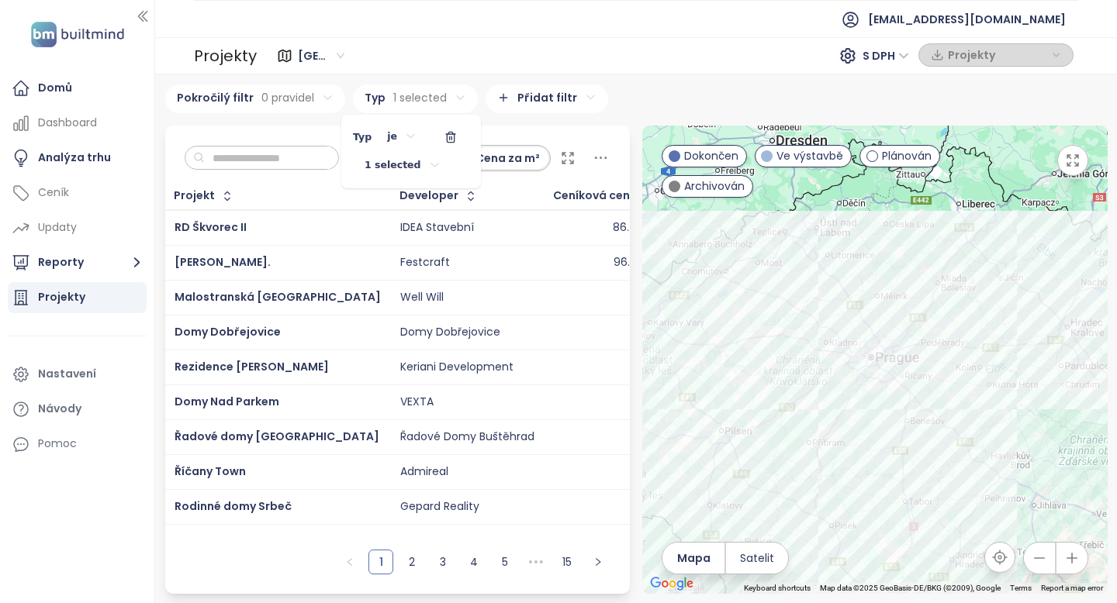
click at [621, 85] on html "Domů Dashboard Analýza trhu Ceník Updaty Reporty Projekty Nastavení Návody Pomo…" at bounding box center [558, 301] width 1117 height 603
click at [731, 183] on span "Archivován" at bounding box center [714, 186] width 60 height 17
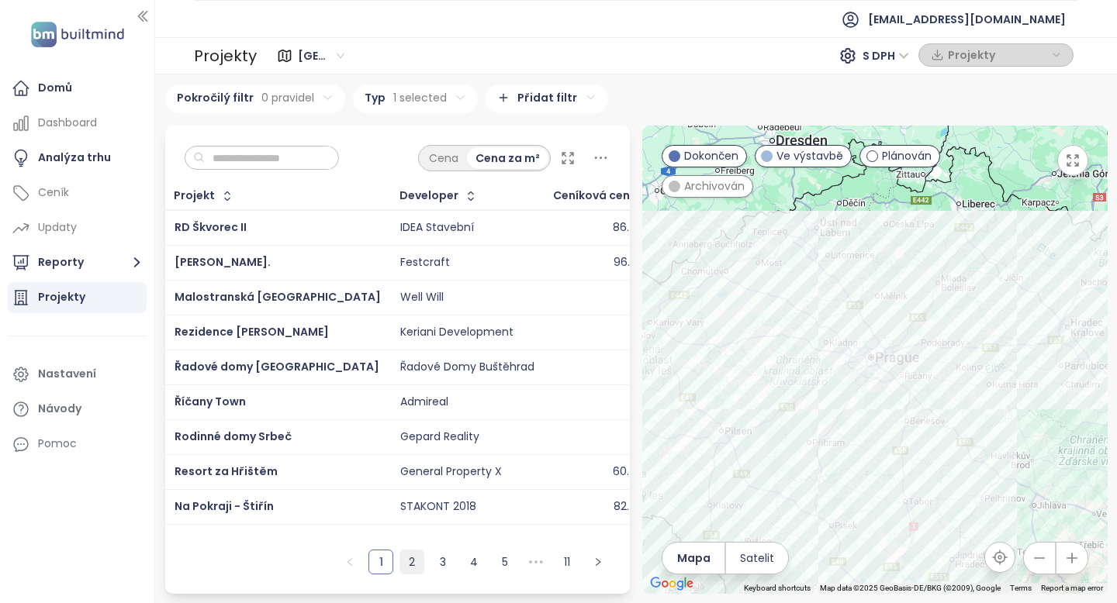
click at [413, 556] on link "2" at bounding box center [411, 562] width 23 height 23
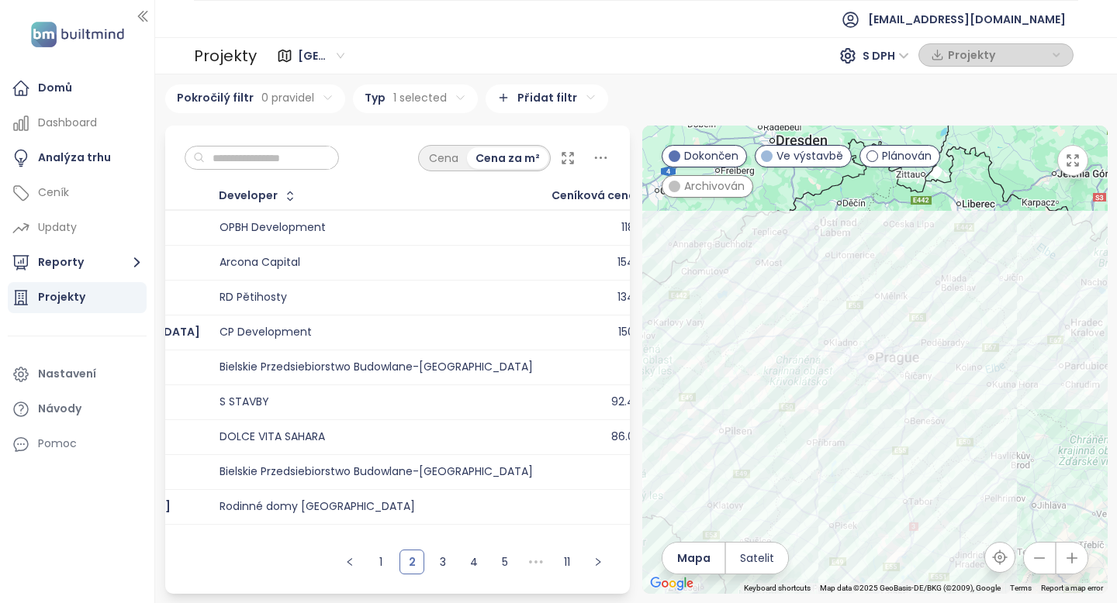
scroll to position [0, 212]
click at [442, 556] on link "3" at bounding box center [442, 562] width 23 height 23
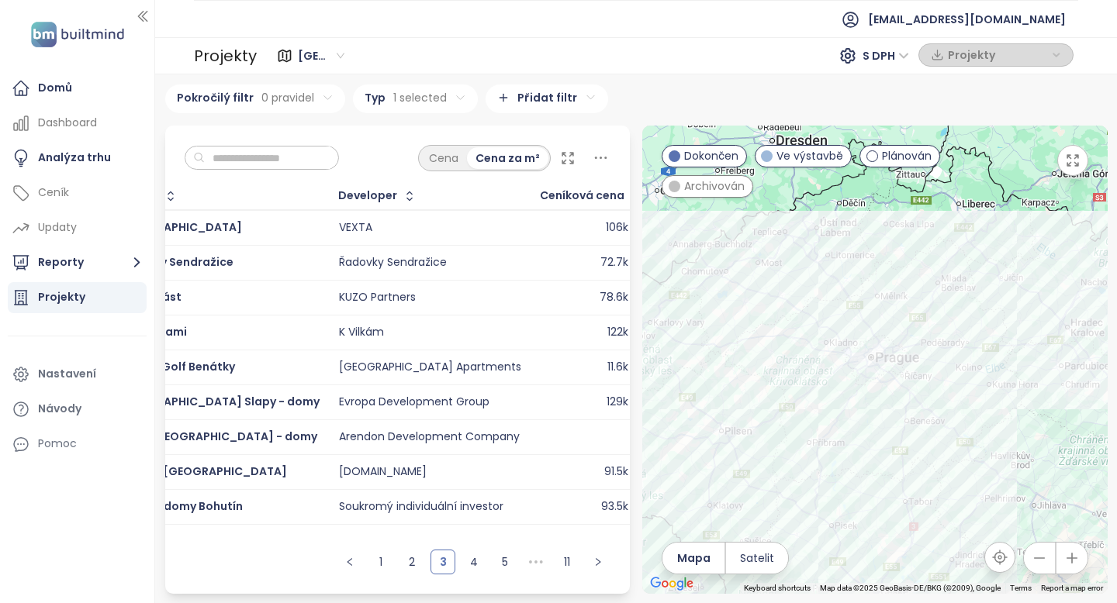
scroll to position [0, 0]
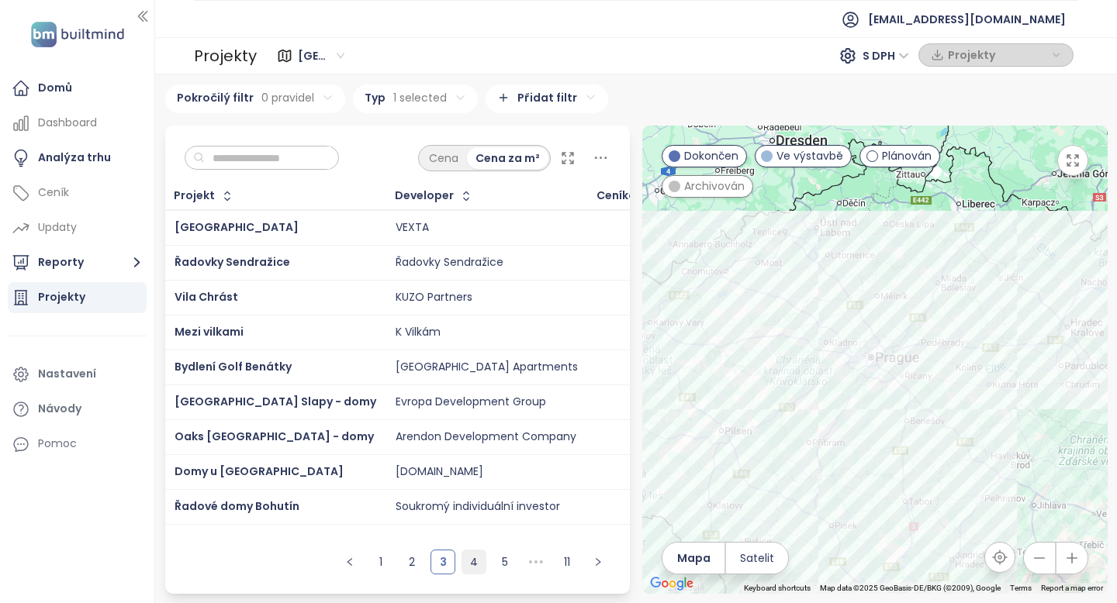
click at [477, 561] on link "4" at bounding box center [473, 562] width 23 height 23
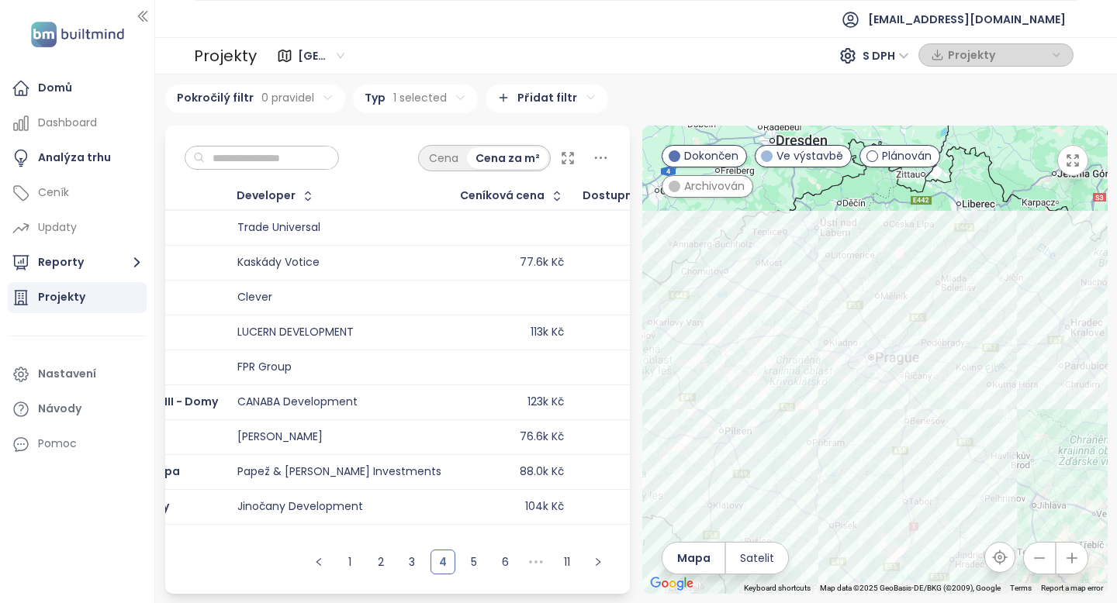
scroll to position [0, 161]
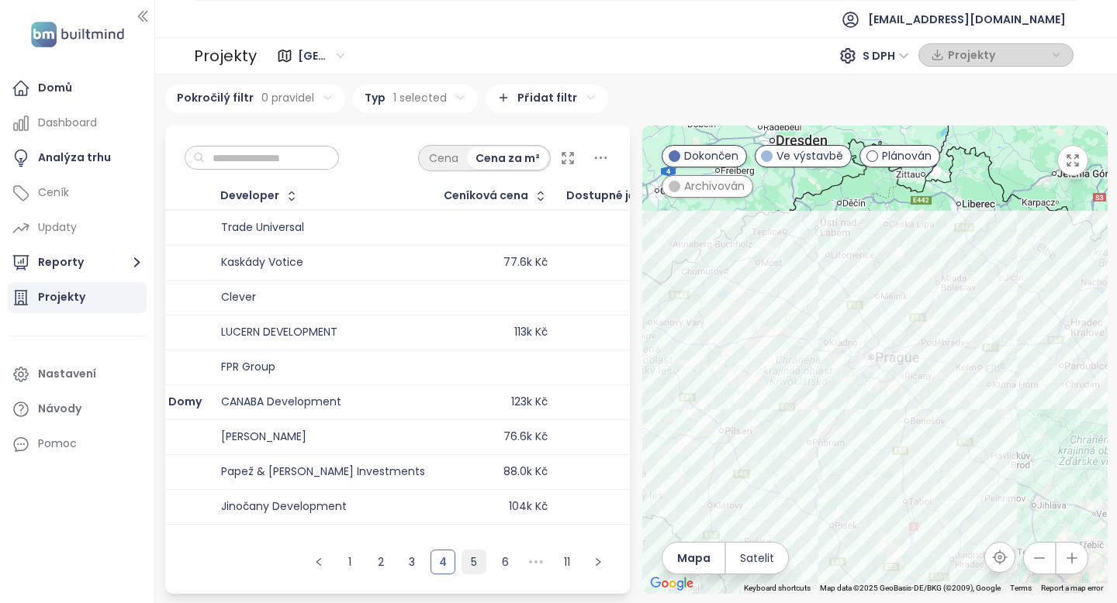
click at [471, 563] on link "5" at bounding box center [473, 562] width 23 height 23
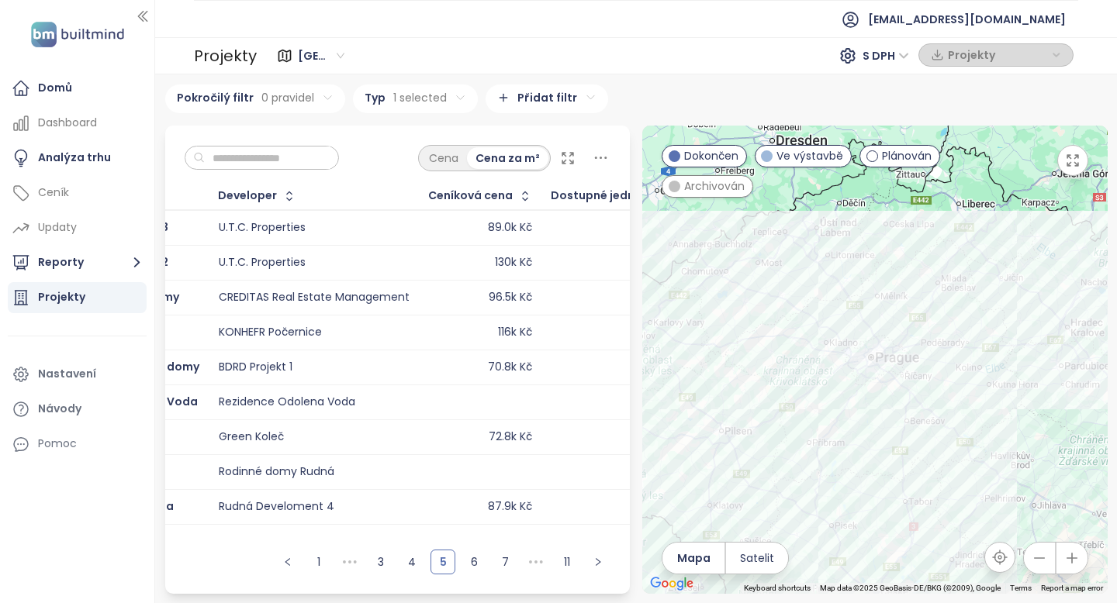
scroll to position [0, 123]
click at [476, 561] on link "6" at bounding box center [473, 562] width 23 height 23
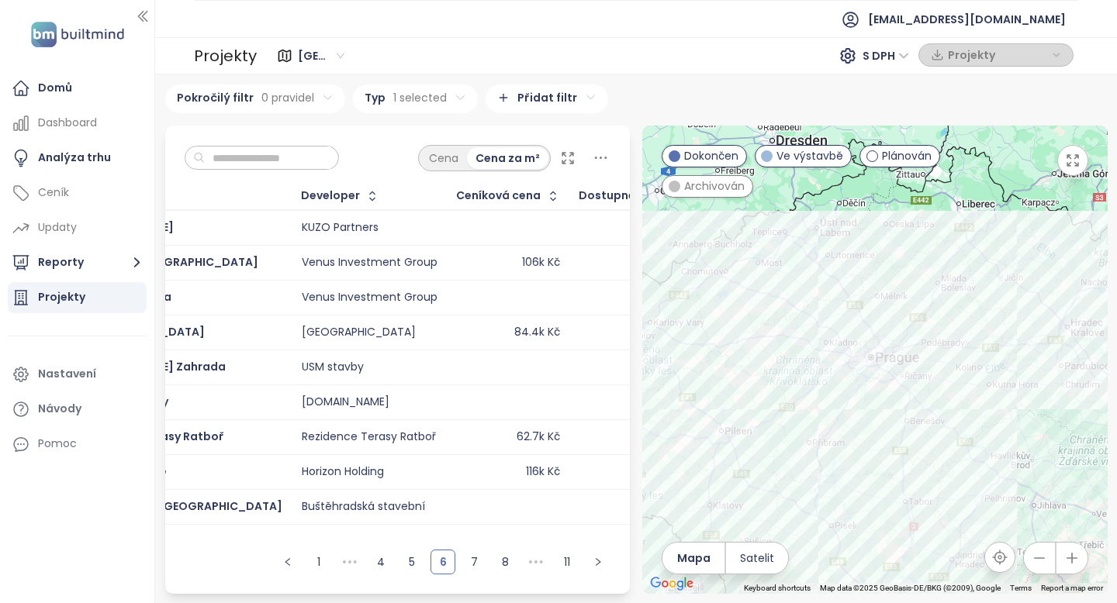
scroll to position [0, 0]
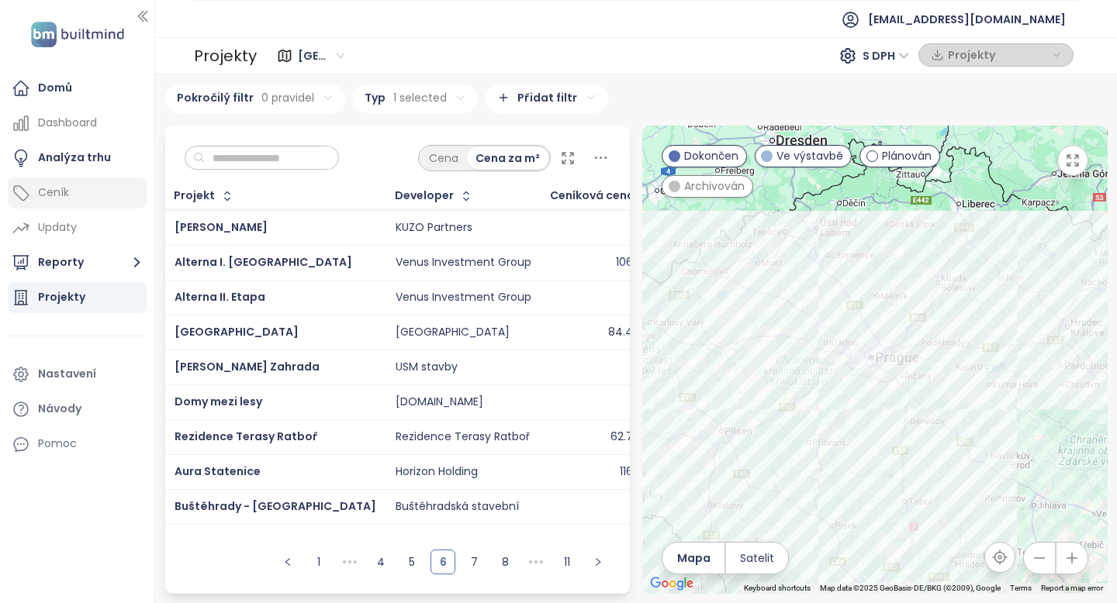
click at [74, 190] on div "Ceník" at bounding box center [77, 193] width 139 height 31
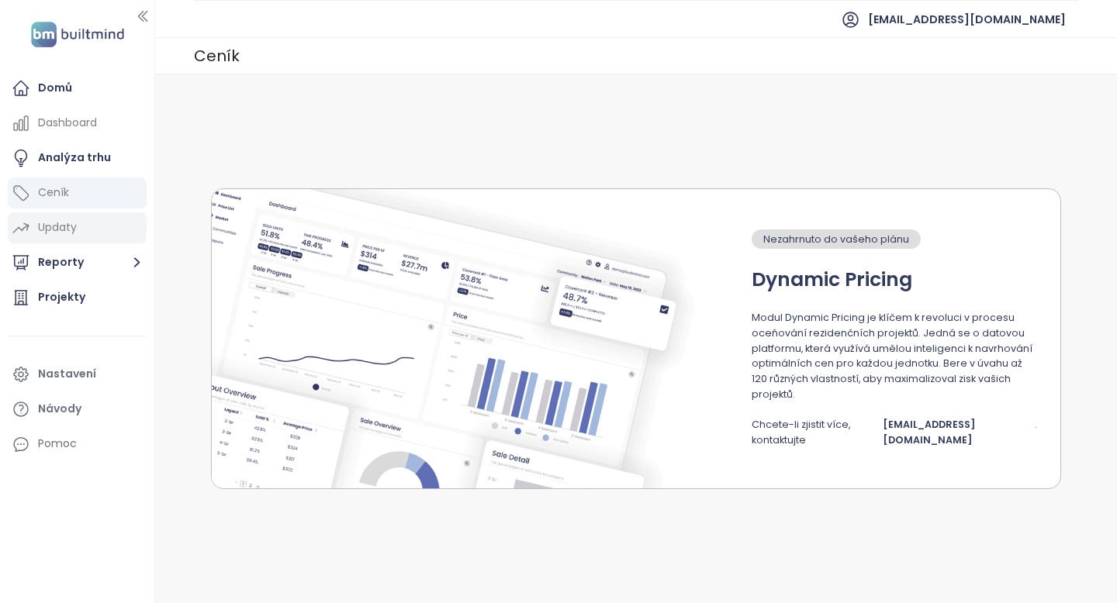
click at [60, 228] on div "Updaty" at bounding box center [57, 227] width 39 height 19
click at [65, 200] on div "Ceník" at bounding box center [53, 192] width 31 height 19
